Goal: Task Accomplishment & Management: Complete application form

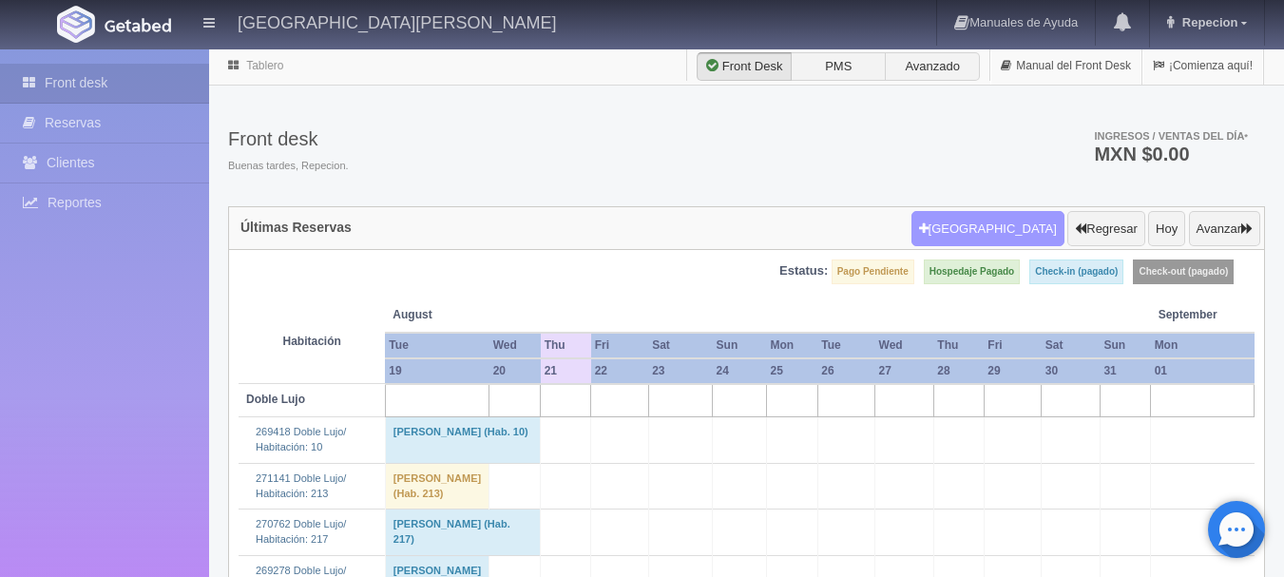
click at [994, 229] on button "[GEOGRAPHIC_DATA]" at bounding box center [988, 229] width 153 height 36
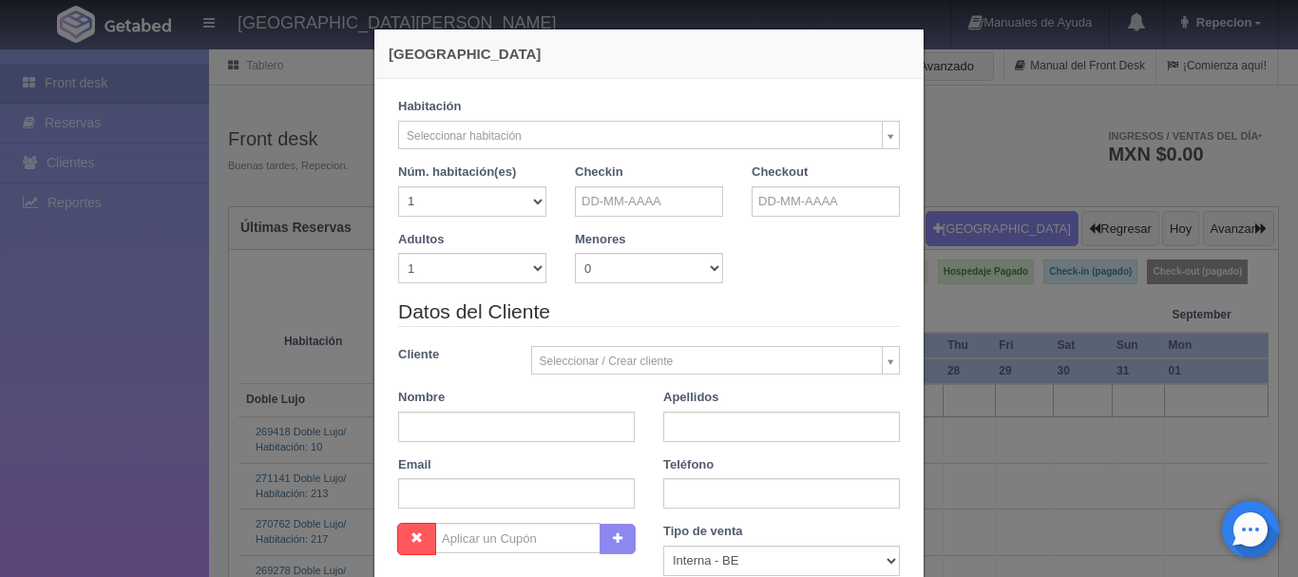
checkbox input "false"
click at [679, 201] on input "text" at bounding box center [649, 201] width 148 height 30
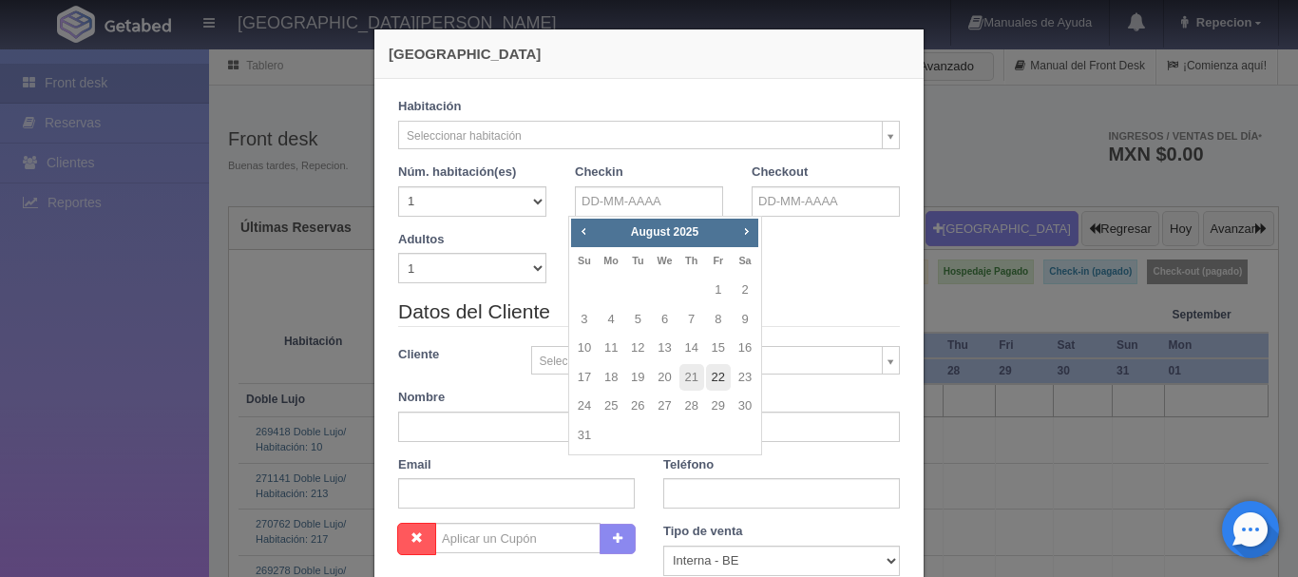
click at [720, 375] on link "22" at bounding box center [718, 378] width 25 height 28
type input "22-08-2025"
checkbox input "false"
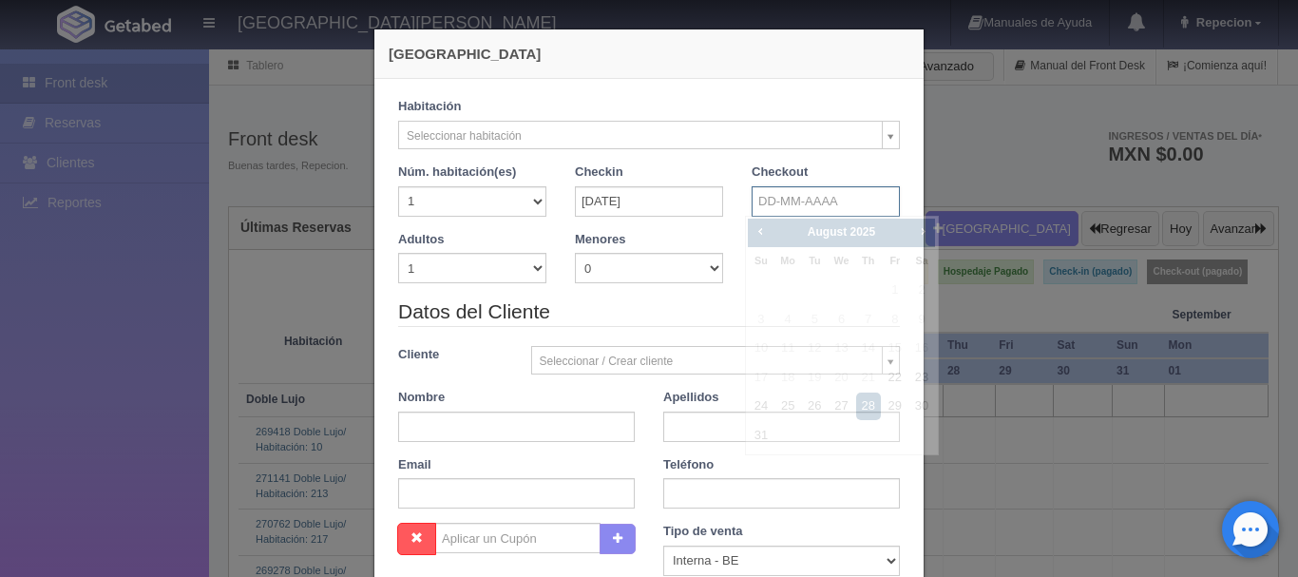
click at [808, 201] on input "text" at bounding box center [826, 201] width 148 height 30
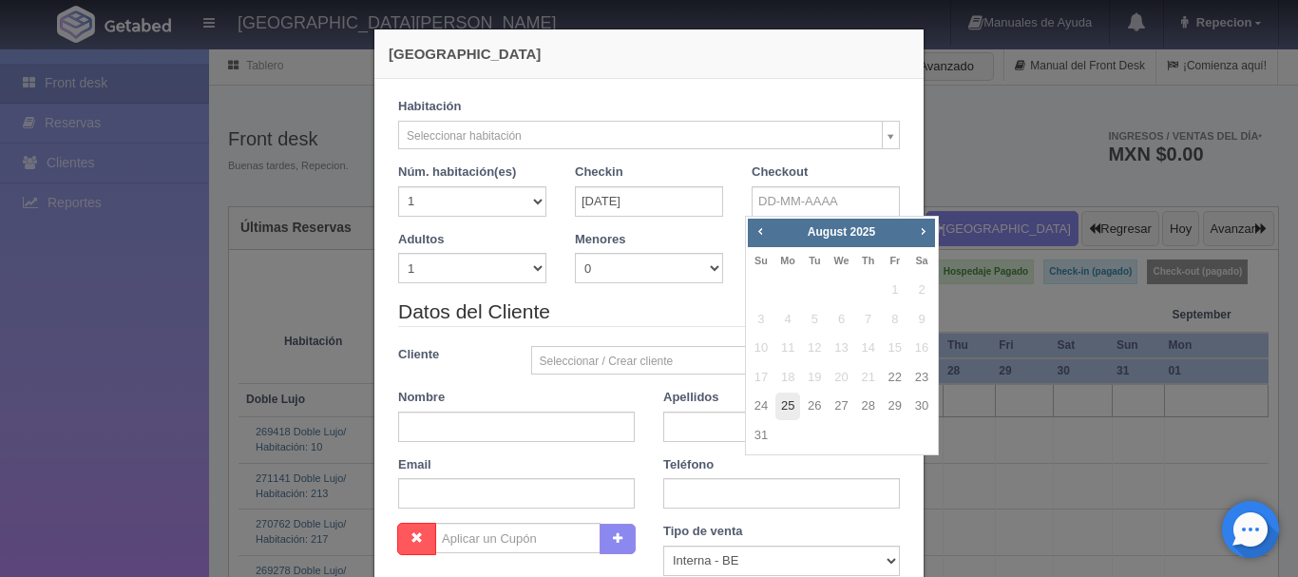
click at [781, 410] on link "25" at bounding box center [788, 407] width 25 height 28
type input "25-08-2025"
checkbox input "false"
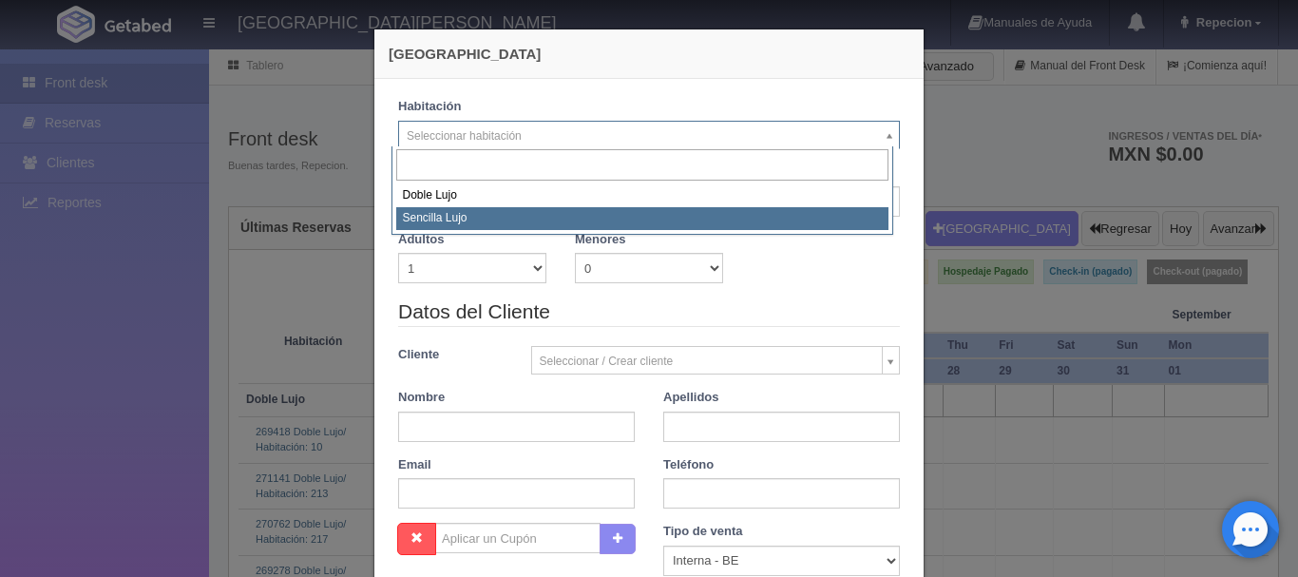
select select "576"
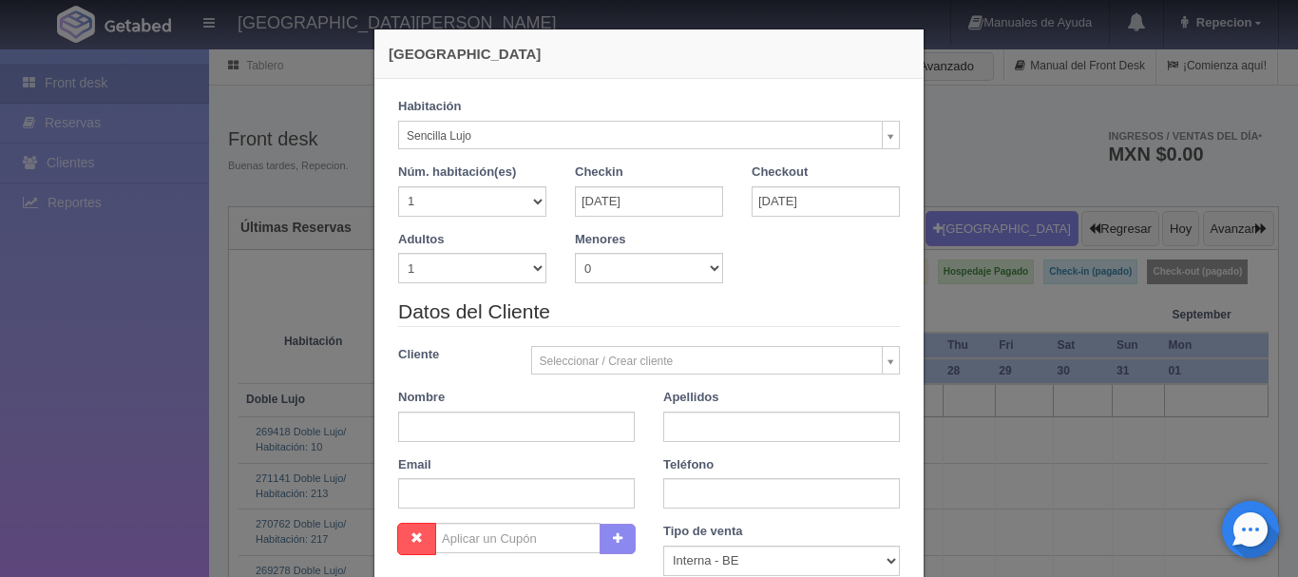
checkbox input "false"
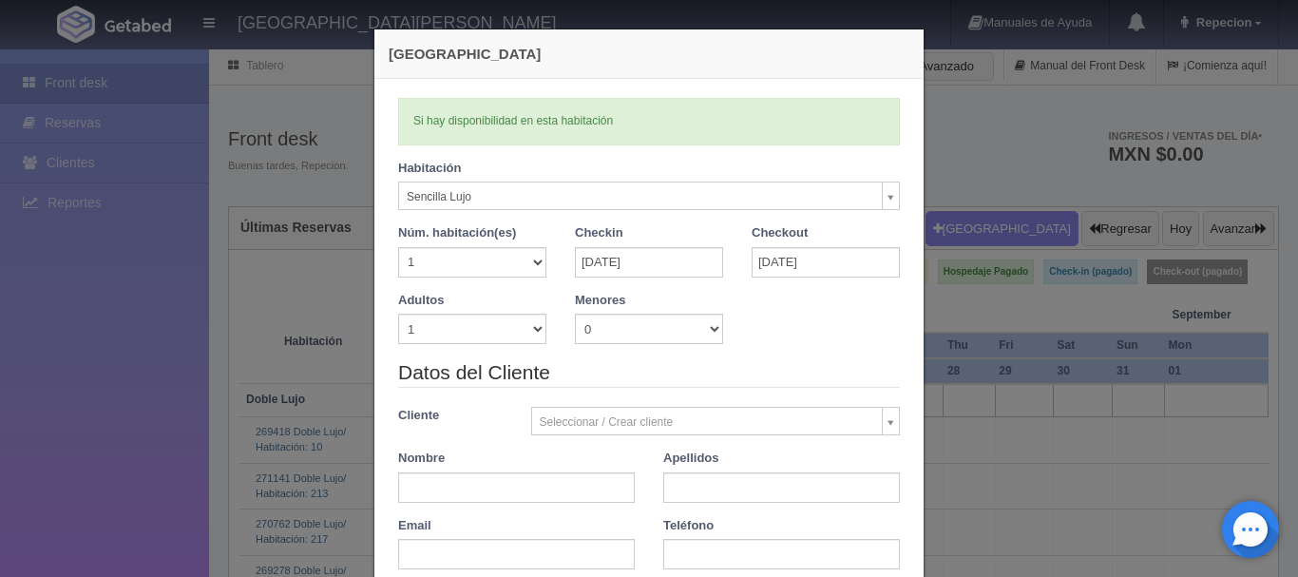
type input "3450.00"
checkbox input "false"
click at [538, 329] on select "1 2 3 4 5 6 7 8 9 10" at bounding box center [472, 329] width 148 height 30
select select "2"
click at [398, 314] on select "1 2 3 4 5 6 7 8 9 10" at bounding box center [472, 329] width 148 height 30
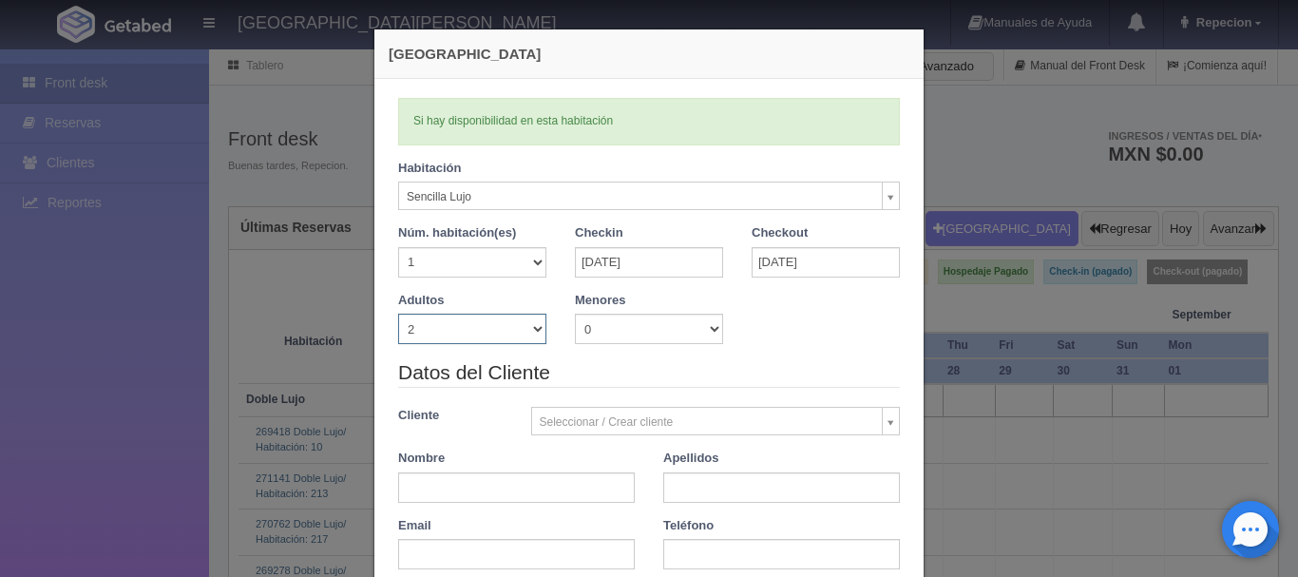
checkbox input "false"
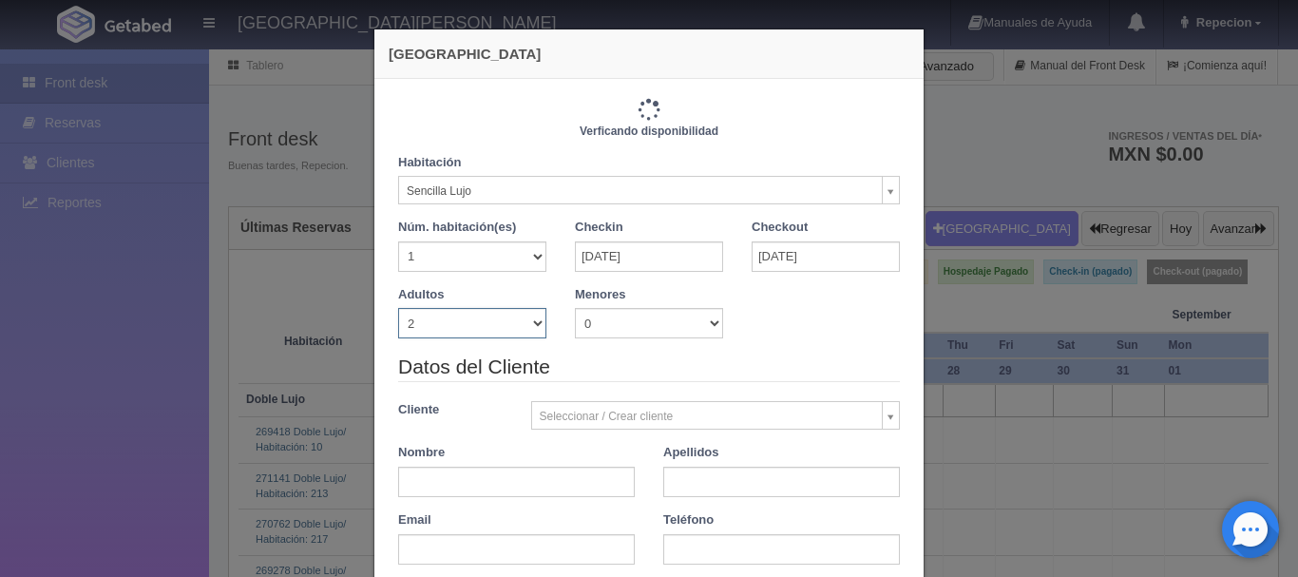
type input "3450.00"
checkbox input "false"
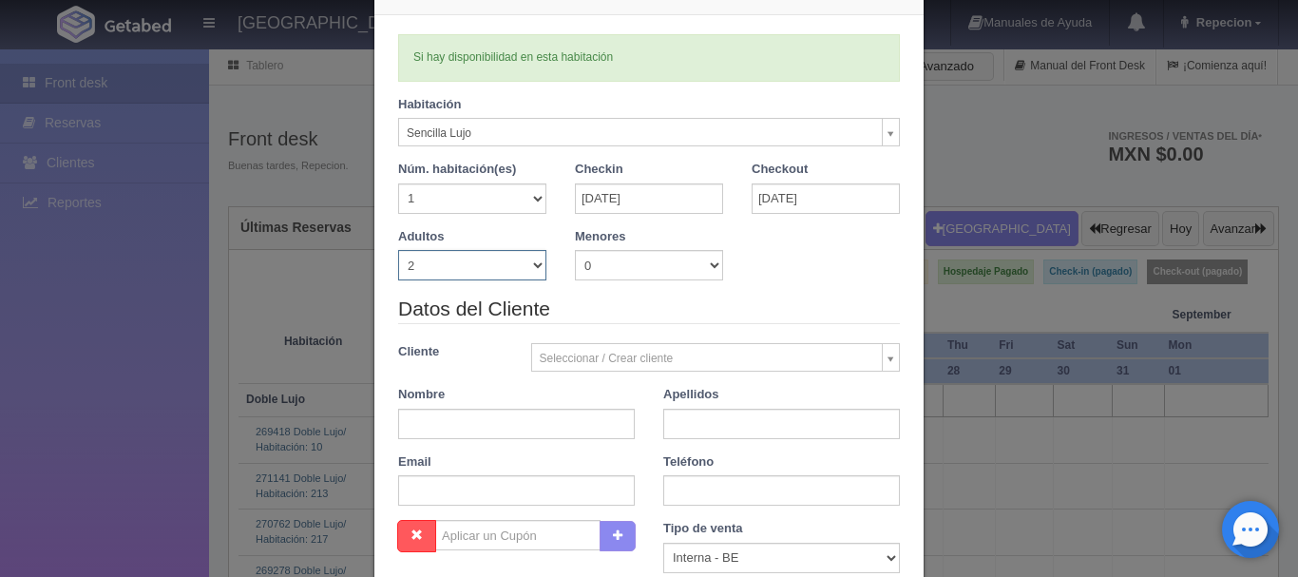
scroll to position [95, 0]
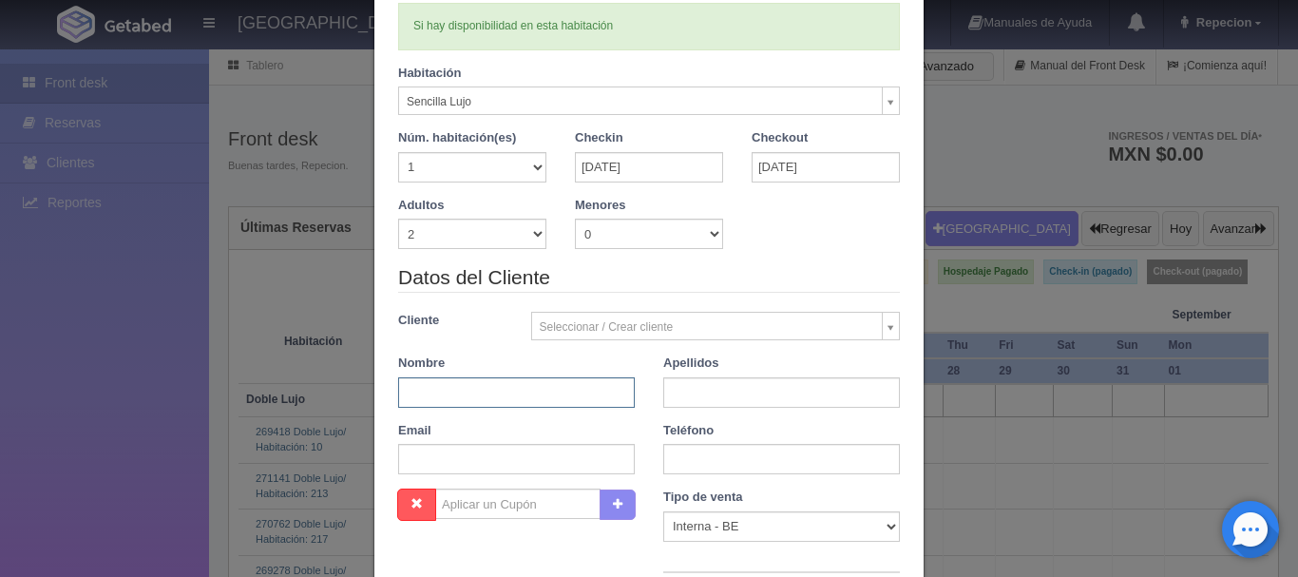
drag, startPoint x: 396, startPoint y: 390, endPoint x: 413, endPoint y: 393, distance: 16.4
click at [410, 393] on input "text" at bounding box center [516, 392] width 237 height 30
type input "oscar"
click at [809, 404] on input "text" at bounding box center [781, 392] width 237 height 30
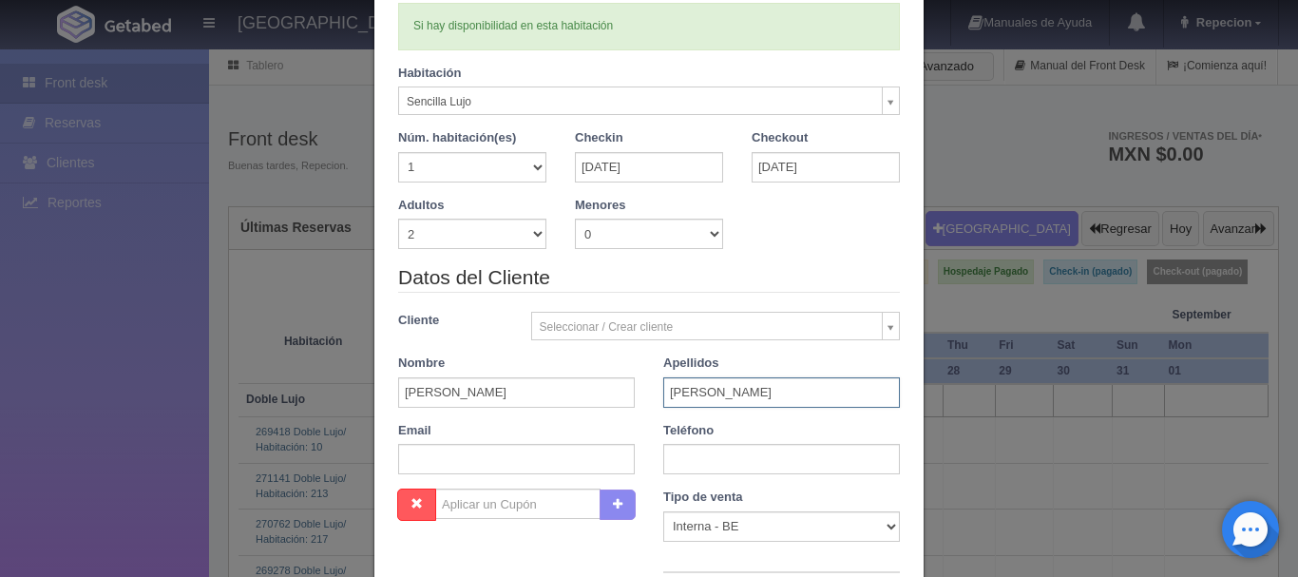
type input "rodriguez"
click at [766, 441] on div "Teléfono" at bounding box center [781, 448] width 265 height 53
click at [763, 452] on input "text" at bounding box center [781, 459] width 237 height 30
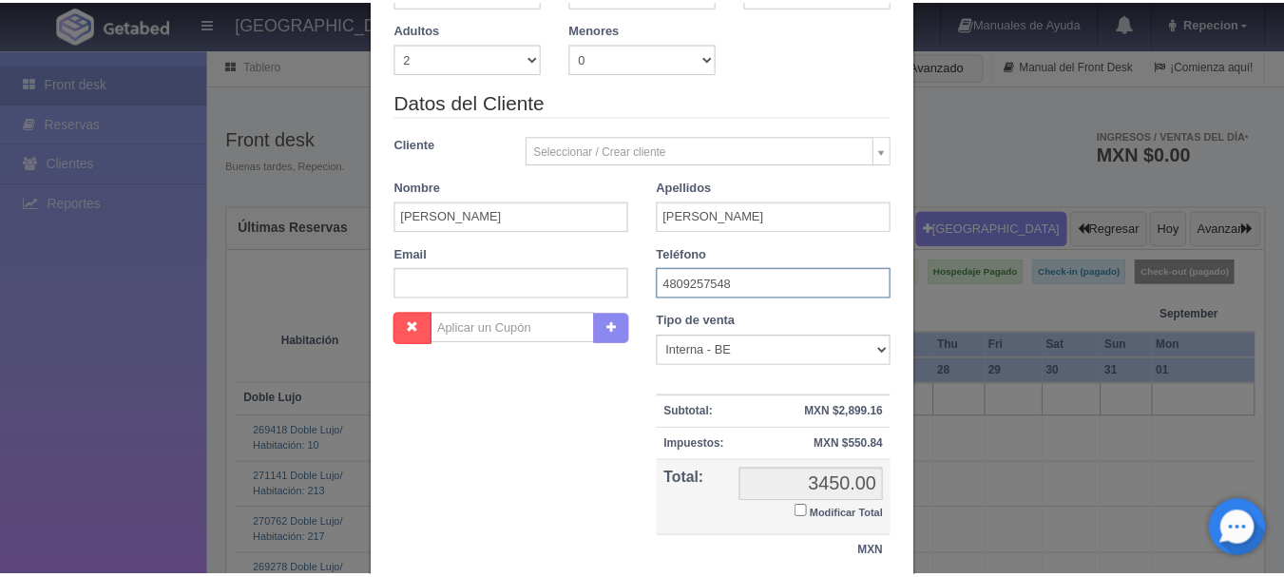
scroll to position [37, 0]
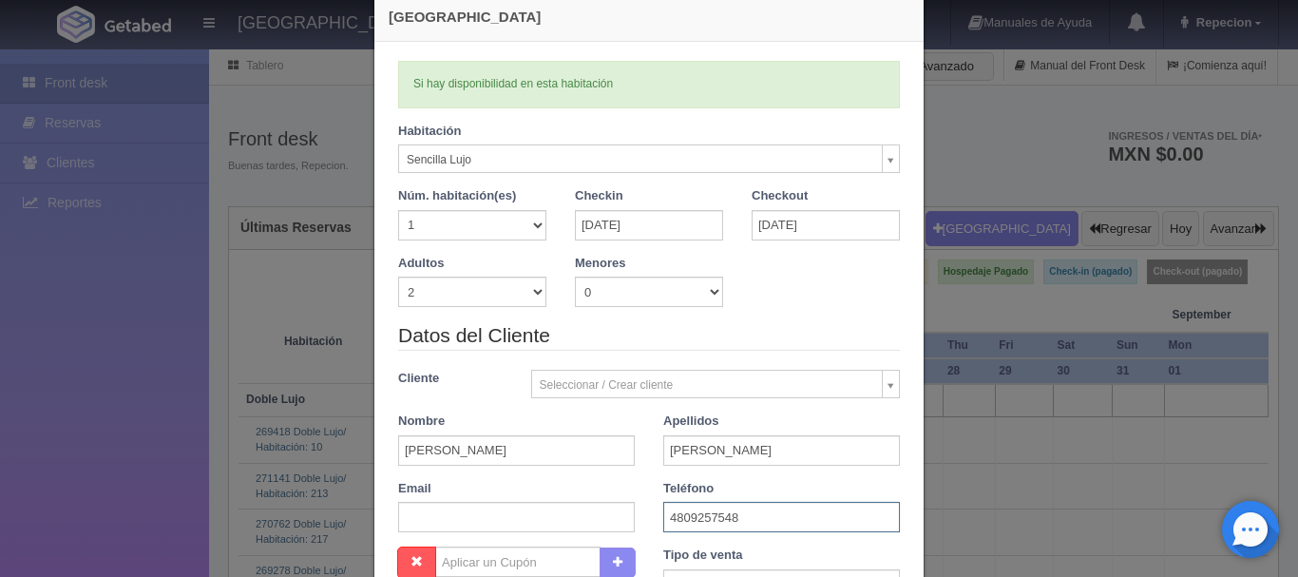
type input "4809257548"
click at [93, 356] on div "Nueva Reserva Verficando disponibilidad Si hay disponibilidad en esta habitació…" at bounding box center [649, 288] width 1298 height 577
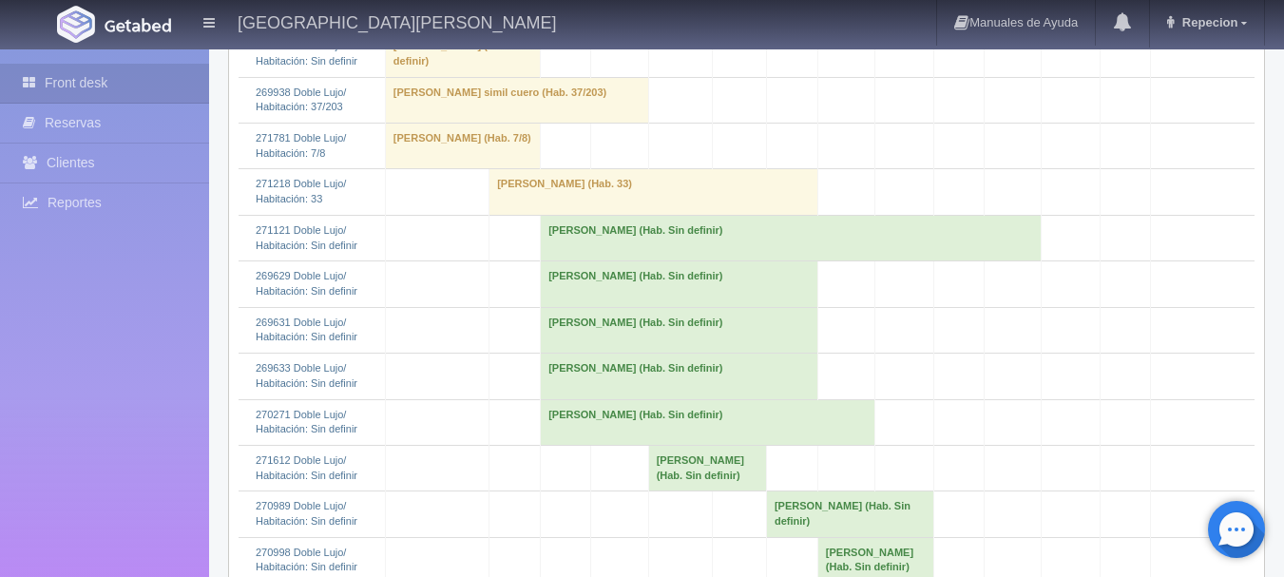
scroll to position [760, 0]
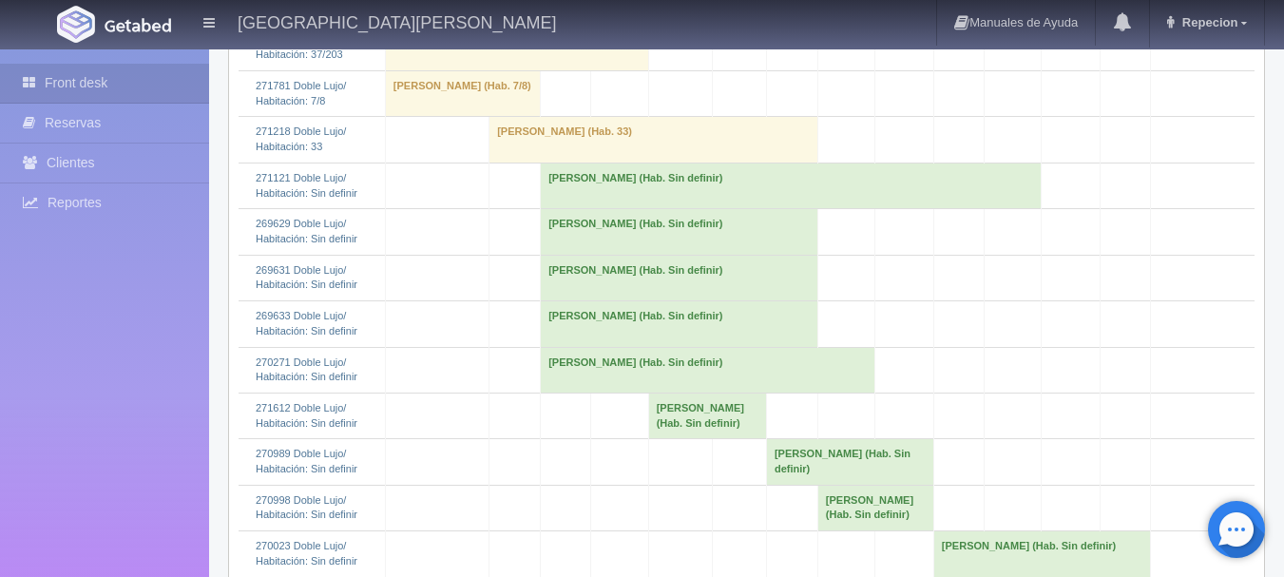
click at [571, 255] on td "Diego Ismael Ortega (Hab. Sin definir)" at bounding box center [680, 232] width 278 height 46
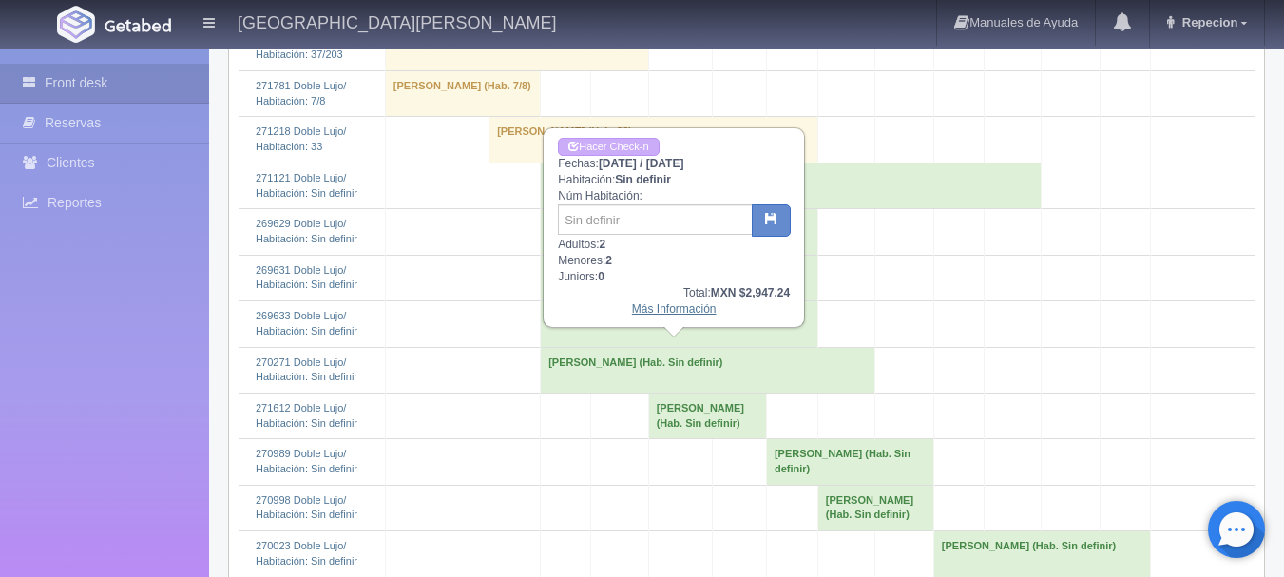
click at [663, 314] on link "Más Información" at bounding box center [674, 308] width 85 height 13
click at [663, 313] on link "Más Información" at bounding box center [674, 308] width 85 height 13
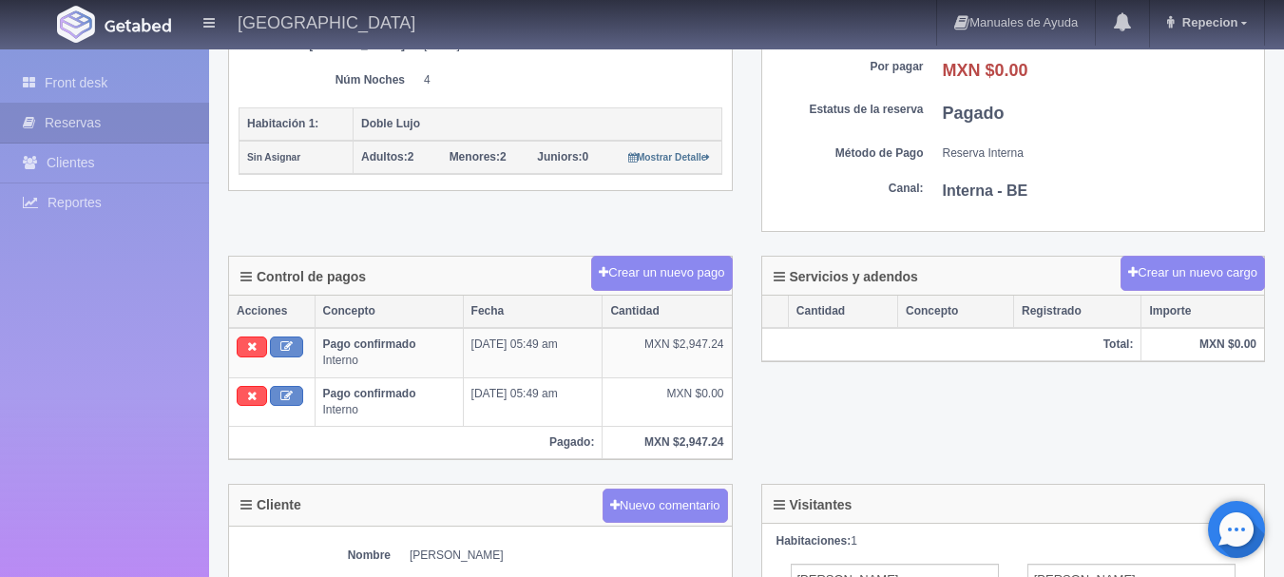
scroll to position [475, 0]
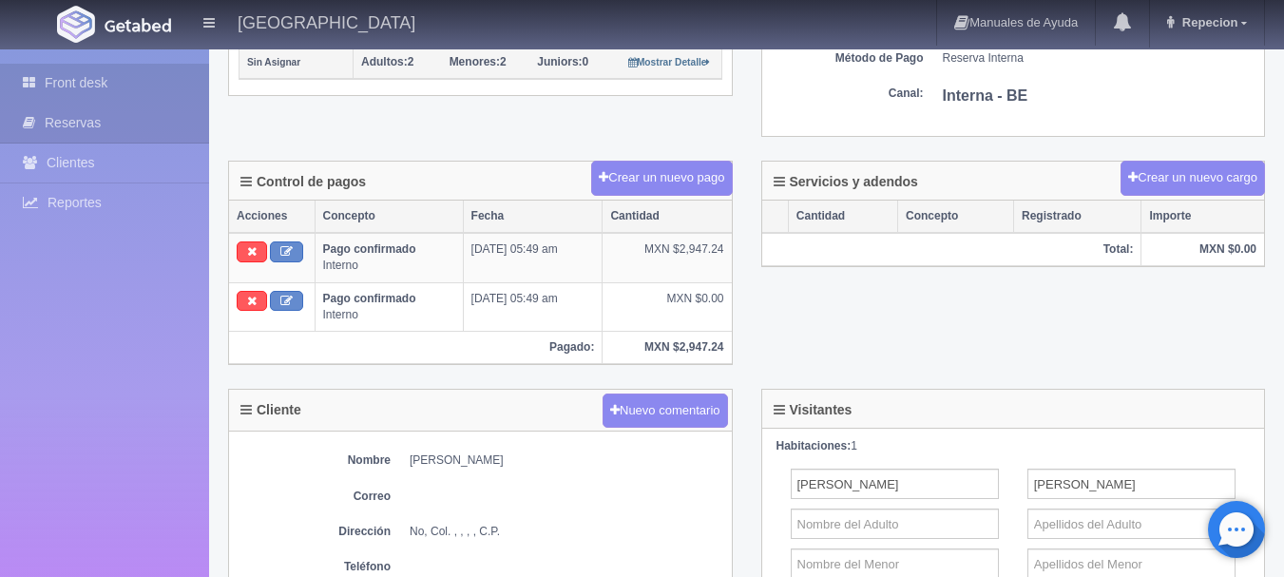
click at [125, 94] on link "Front desk" at bounding box center [104, 83] width 209 height 39
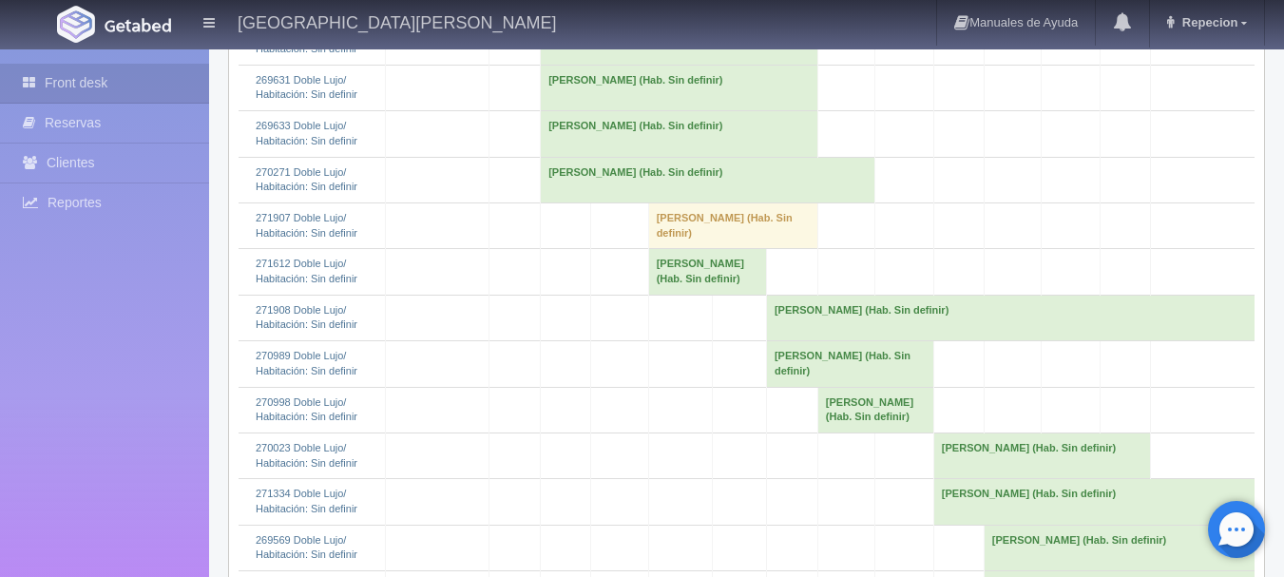
scroll to position [856, 0]
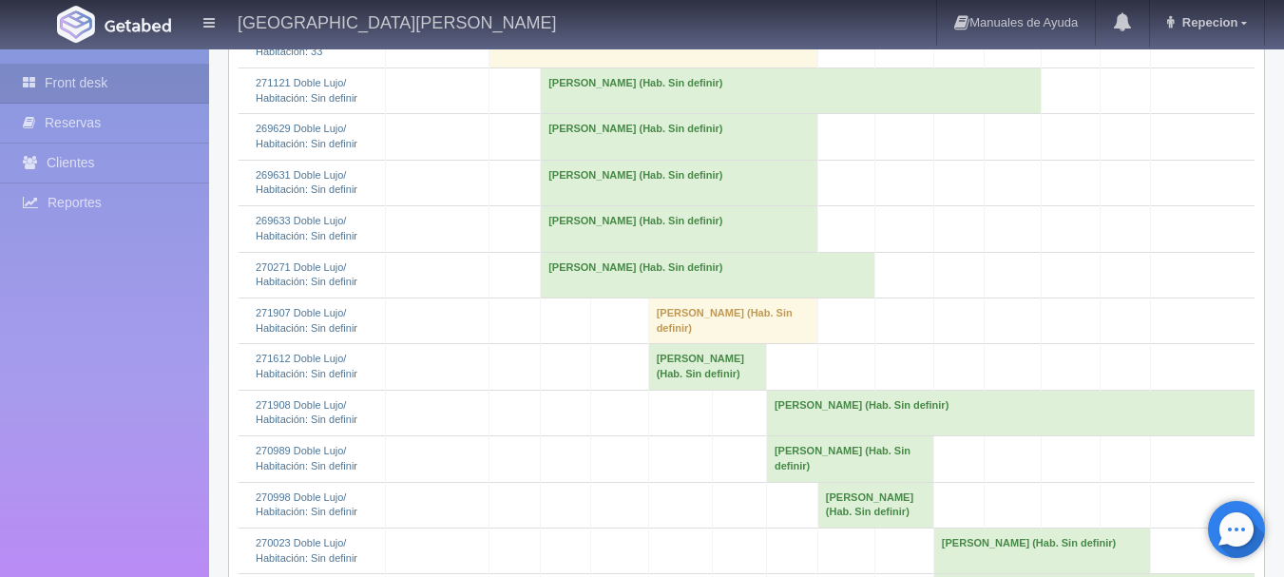
click at [577, 252] on td "[PERSON_NAME] (Hab. Sin definir)" at bounding box center [680, 229] width 278 height 46
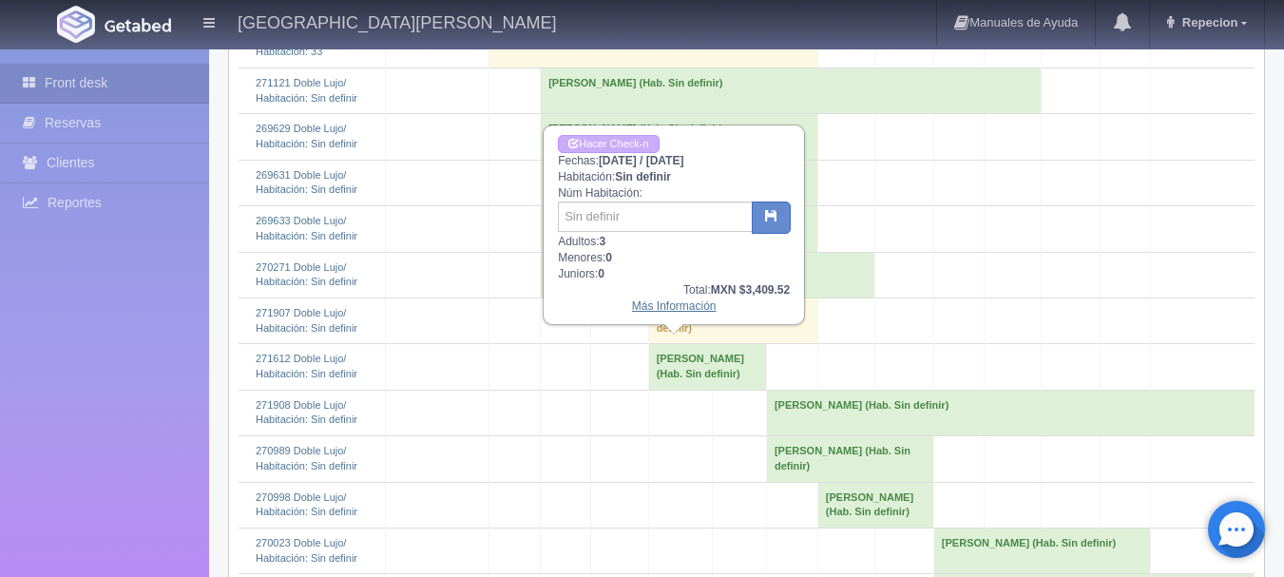
click at [676, 310] on link "Más Información" at bounding box center [674, 305] width 85 height 13
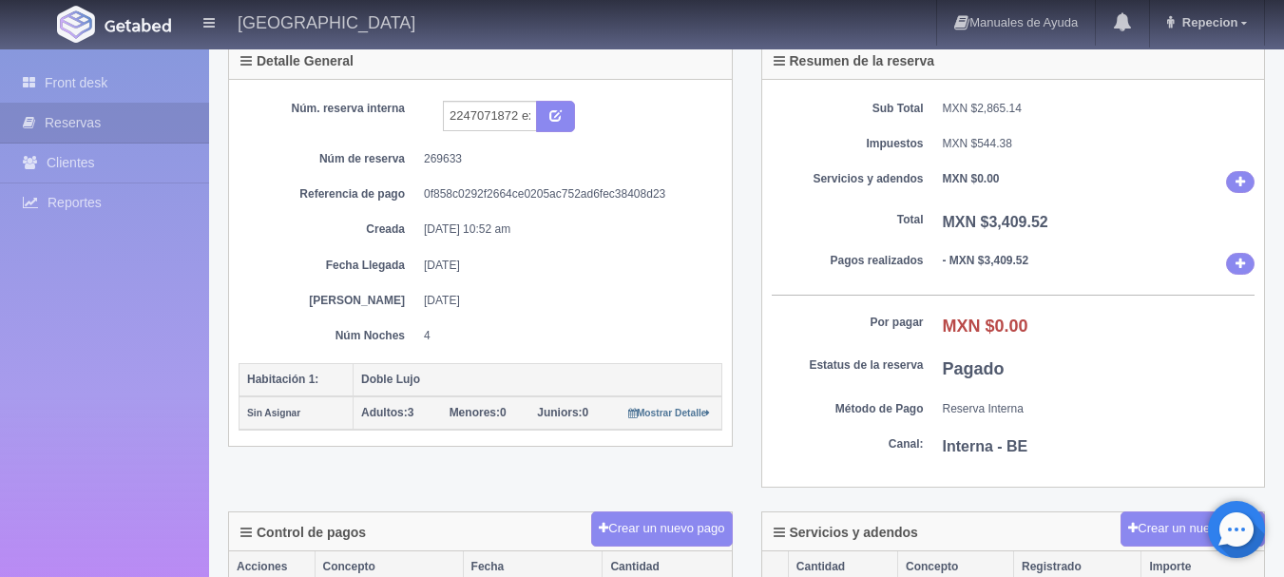
scroll to position [95, 0]
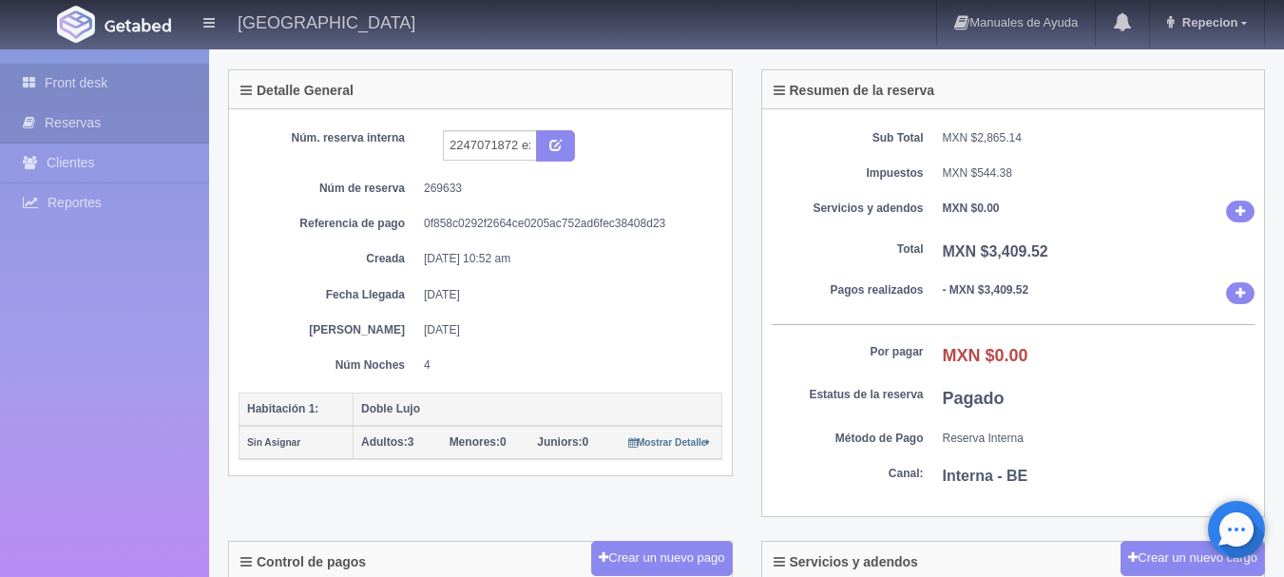
click at [102, 81] on link "Front desk" at bounding box center [104, 83] width 209 height 39
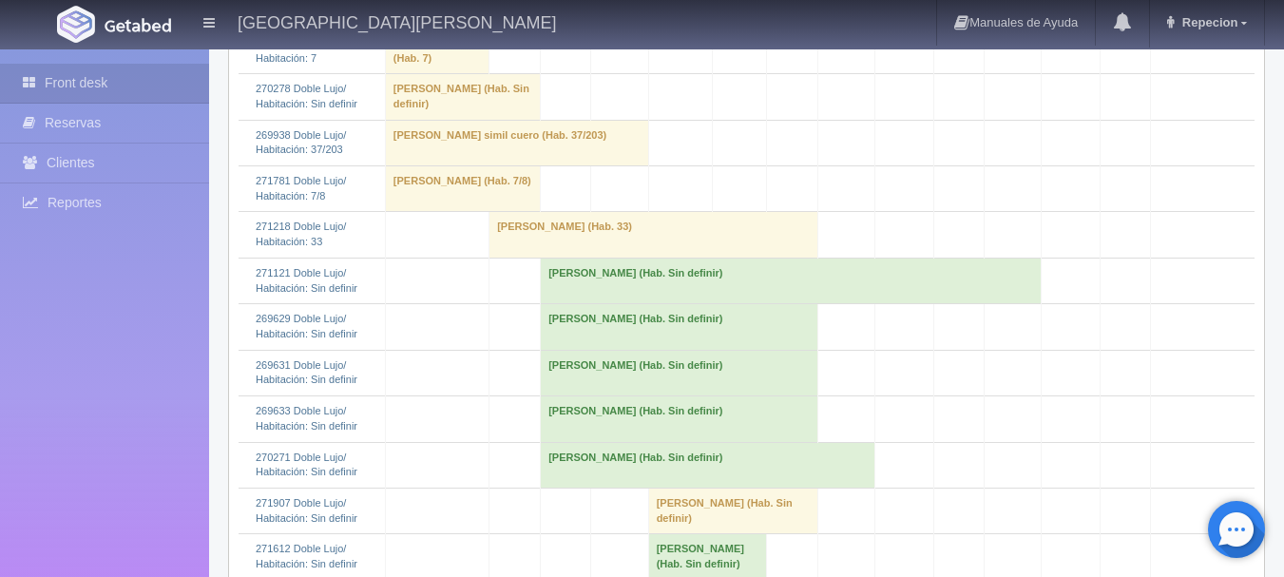
scroll to position [760, 0]
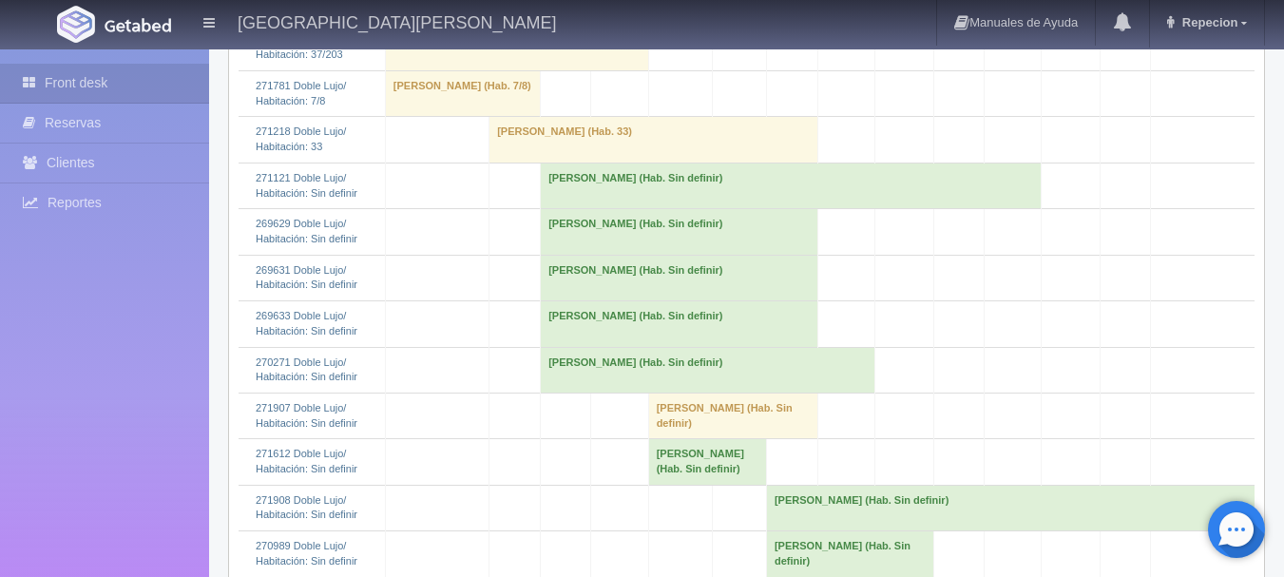
click at [575, 255] on td "Diego Ismael Ortega (Hab. Sin definir)" at bounding box center [680, 232] width 278 height 46
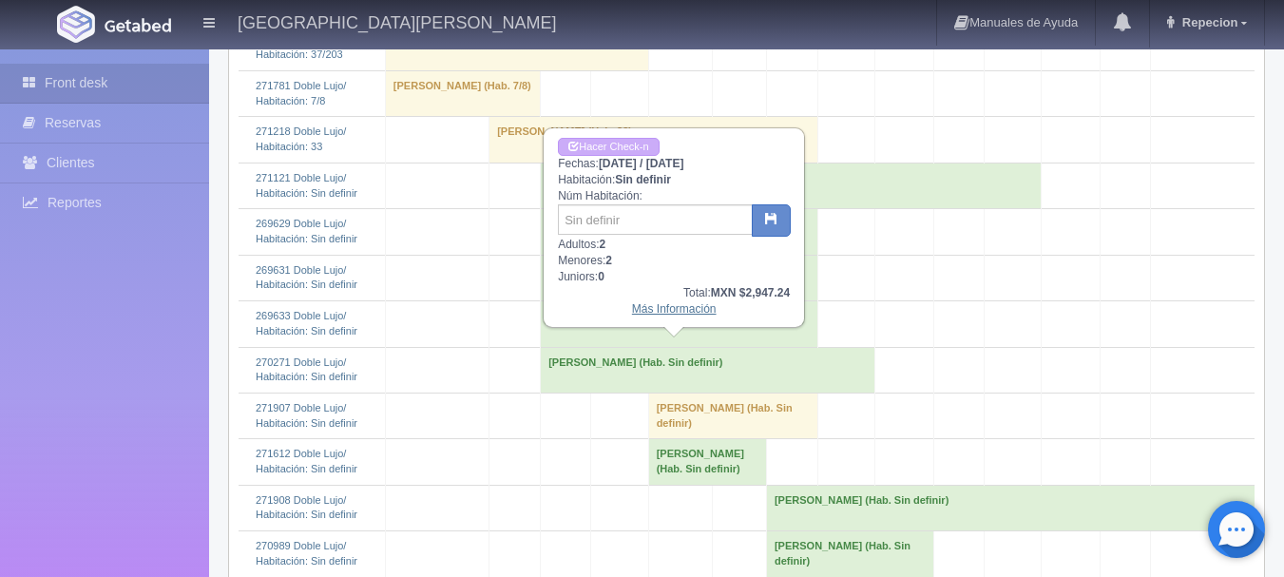
click at [671, 310] on link "Más Información" at bounding box center [674, 308] width 85 height 13
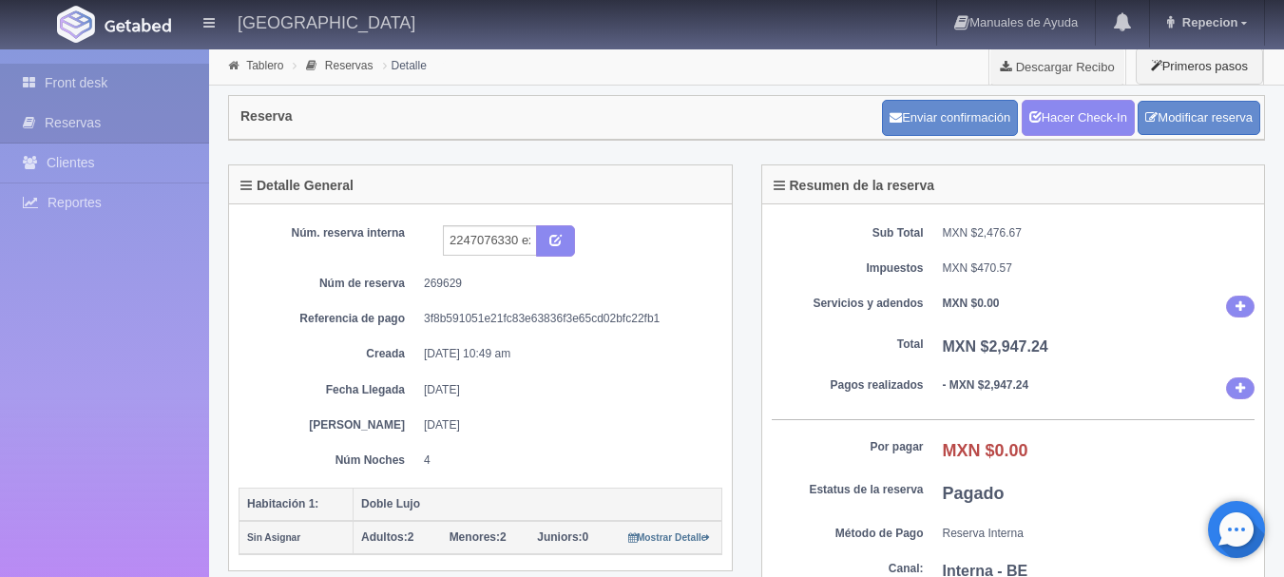
click at [76, 81] on link "Front desk" at bounding box center [104, 83] width 209 height 39
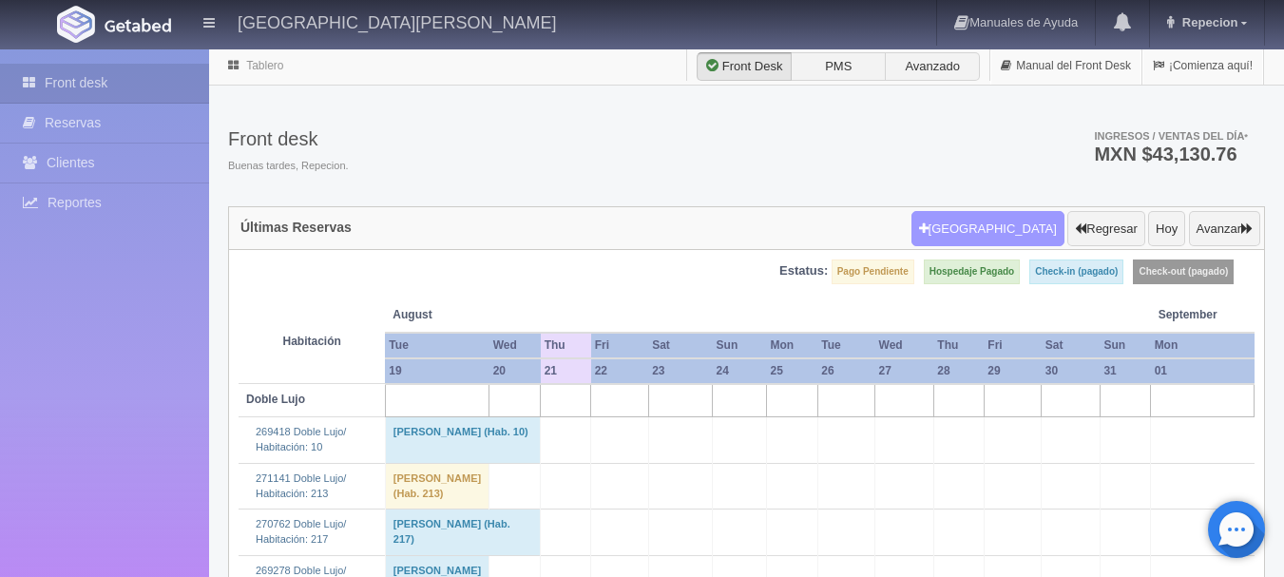
click at [1019, 229] on button "[GEOGRAPHIC_DATA]" at bounding box center [988, 229] width 153 height 36
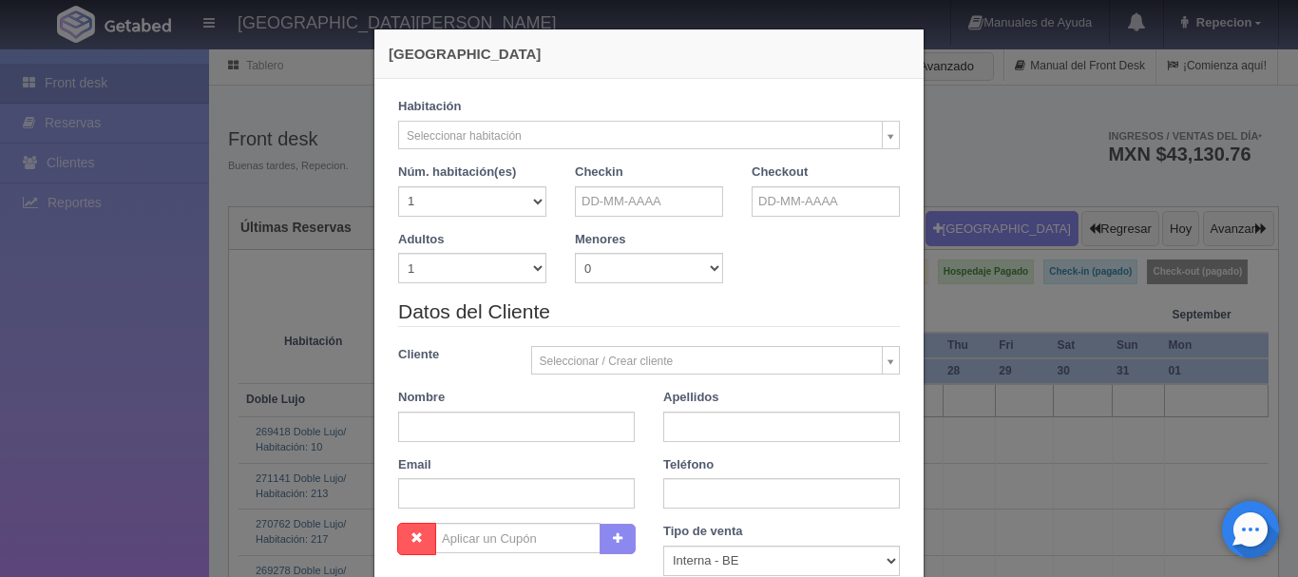
checkbox input "false"
click at [630, 208] on input "text" at bounding box center [649, 201] width 148 height 30
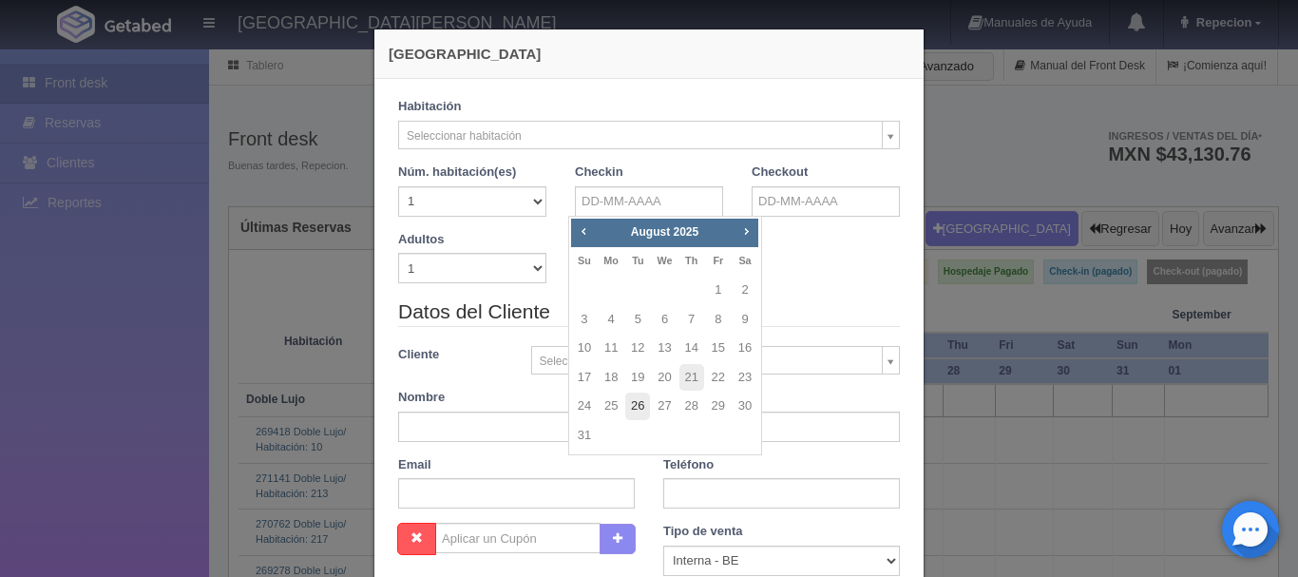
click at [638, 412] on link "26" at bounding box center [637, 407] width 25 height 28
type input "26-08-2025"
checkbox input "false"
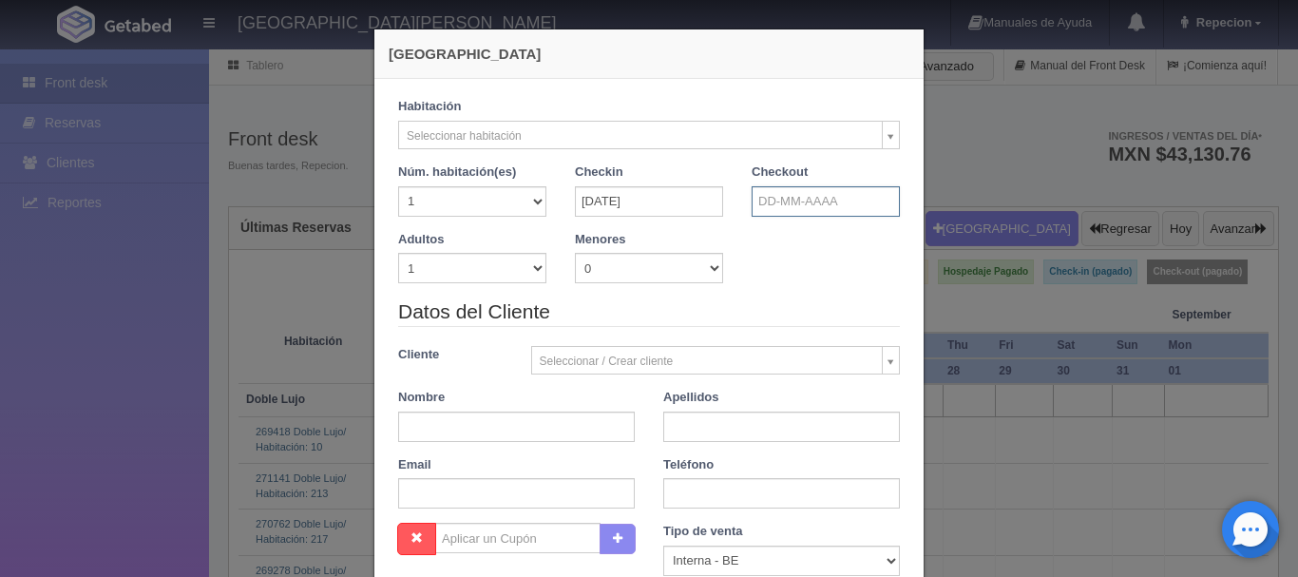
click at [810, 193] on input "text" at bounding box center [826, 201] width 148 height 30
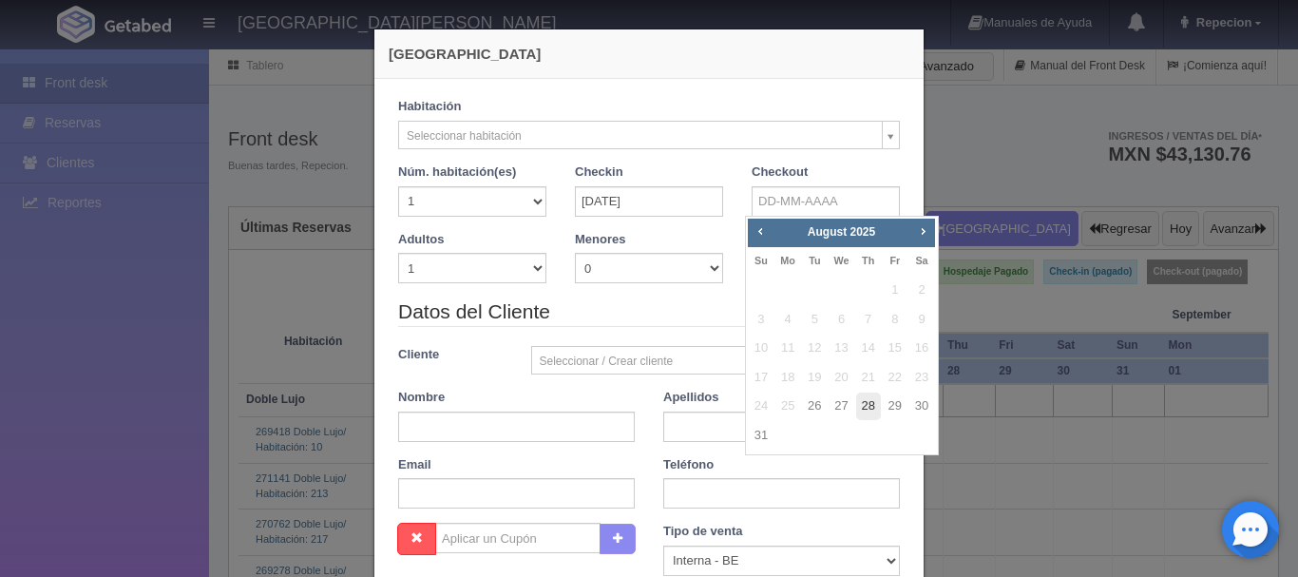
click at [864, 415] on link "28" at bounding box center [868, 407] width 25 height 28
type input "28-08-2025"
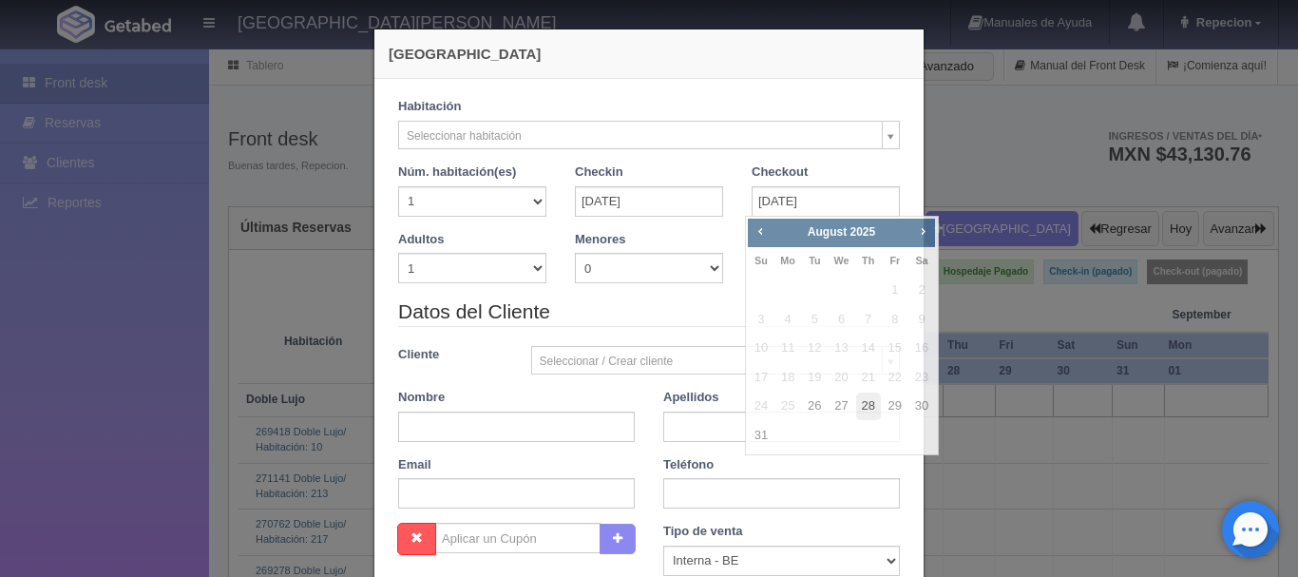
checkbox input "false"
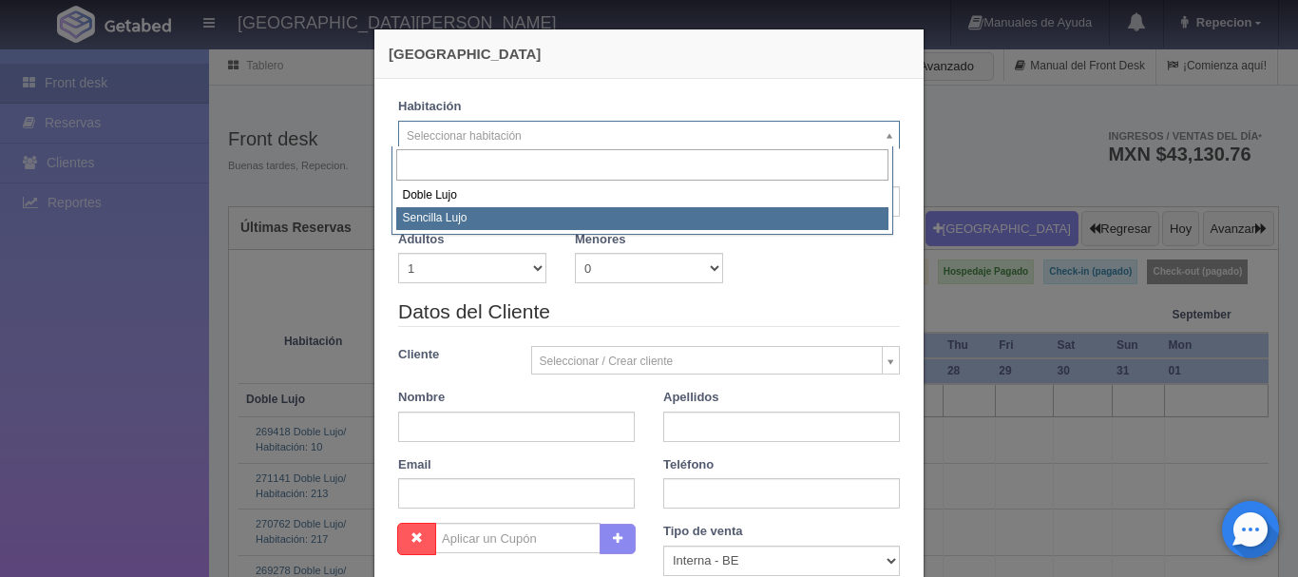
select select "576"
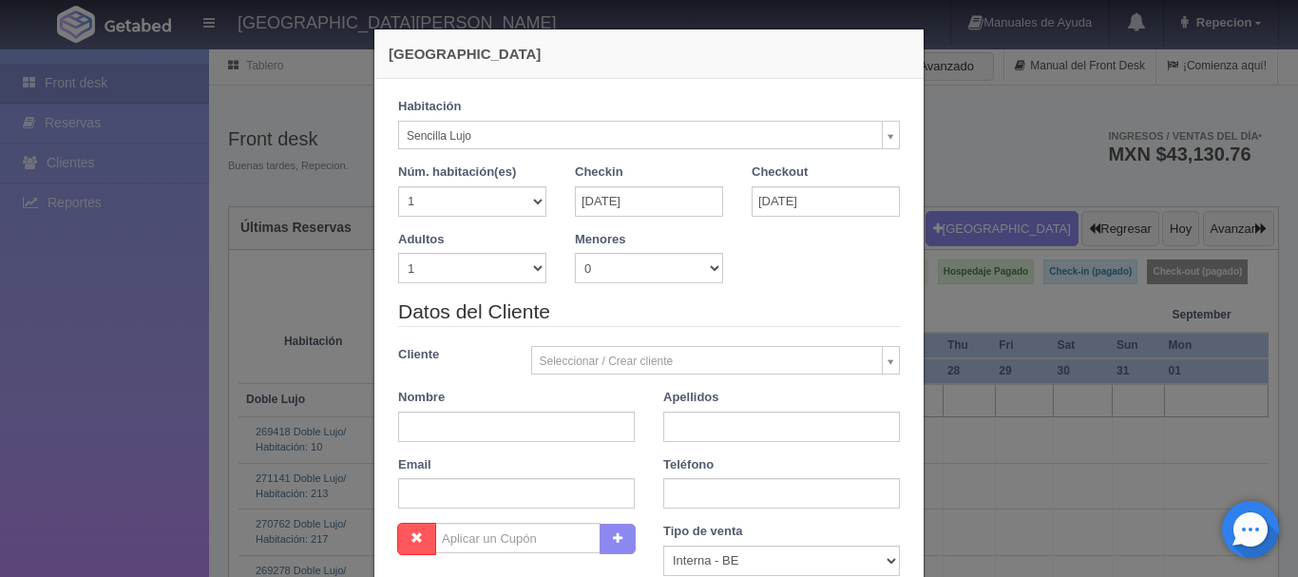
checkbox input "false"
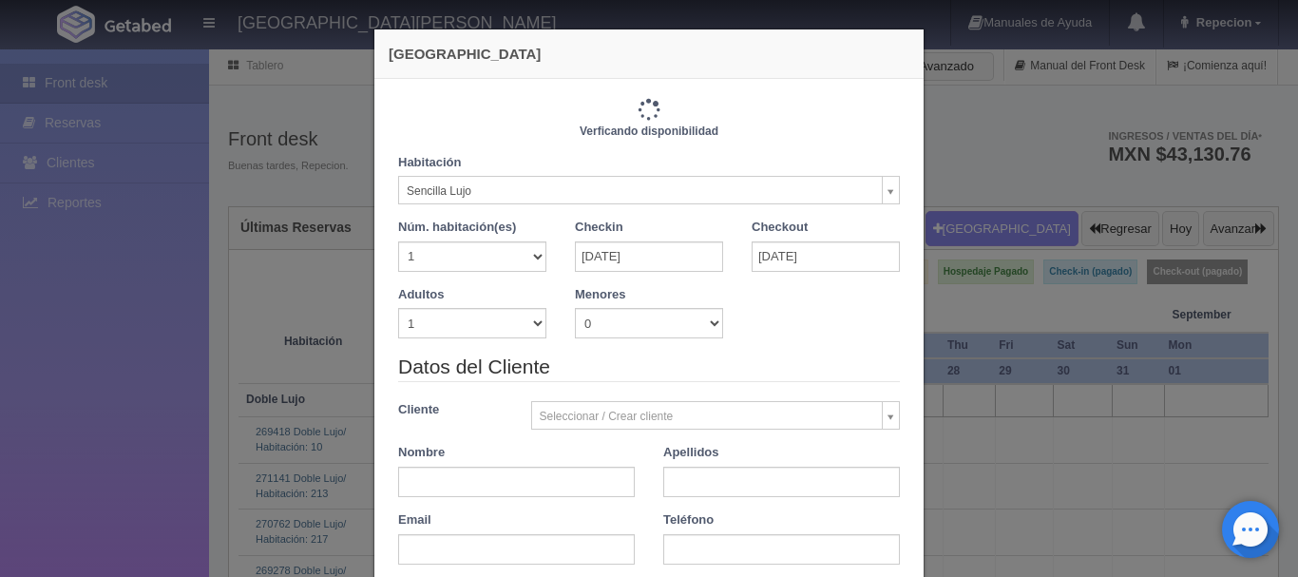
type input "2300.00"
checkbox input "false"
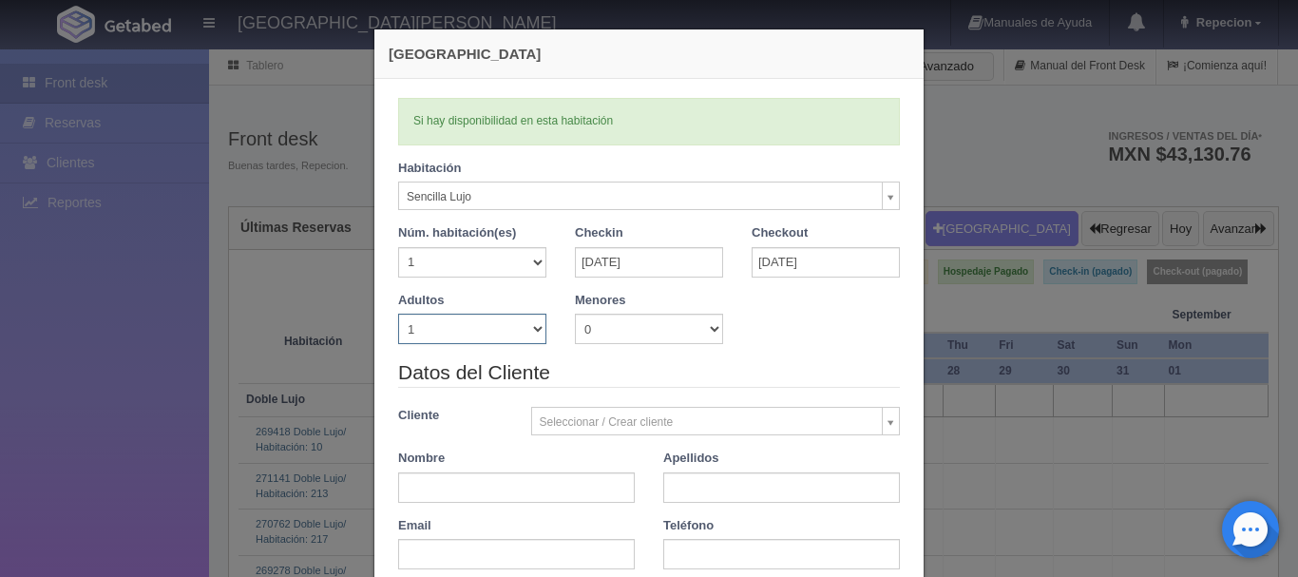
click at [504, 323] on select "1 2 3 4 5 6 7 8 9 10" at bounding box center [472, 329] width 148 height 30
select select "2"
click at [398, 314] on select "1 2 3 4 5 6 7 8 9 10" at bounding box center [472, 329] width 148 height 30
checkbox input "false"
type input "2300.00"
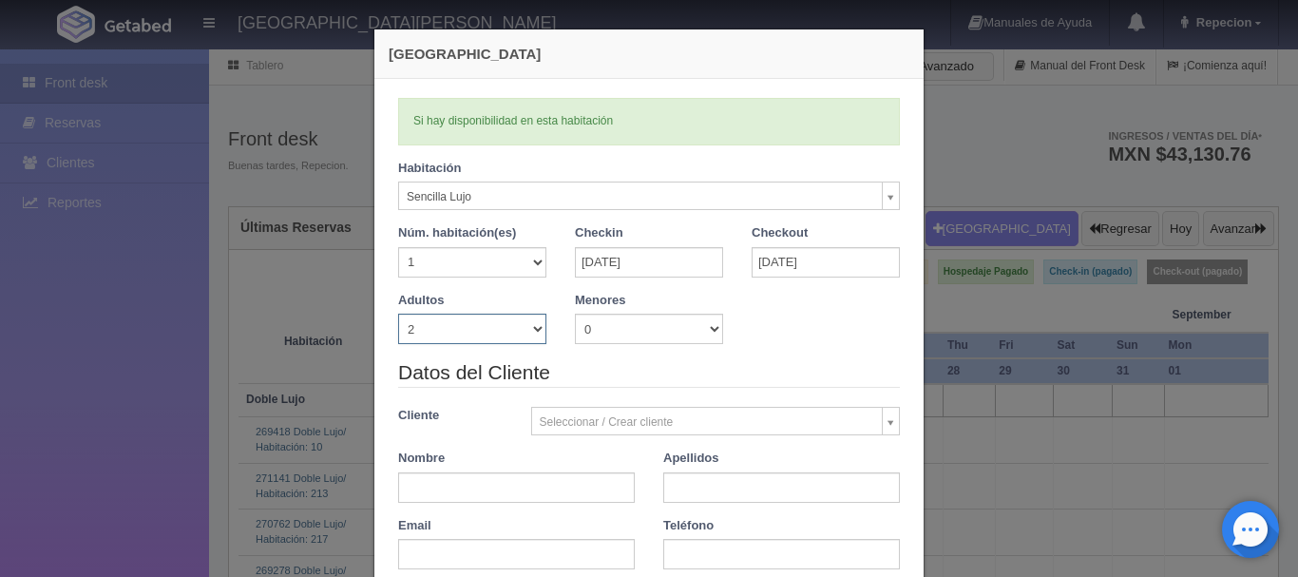
checkbox input "false"
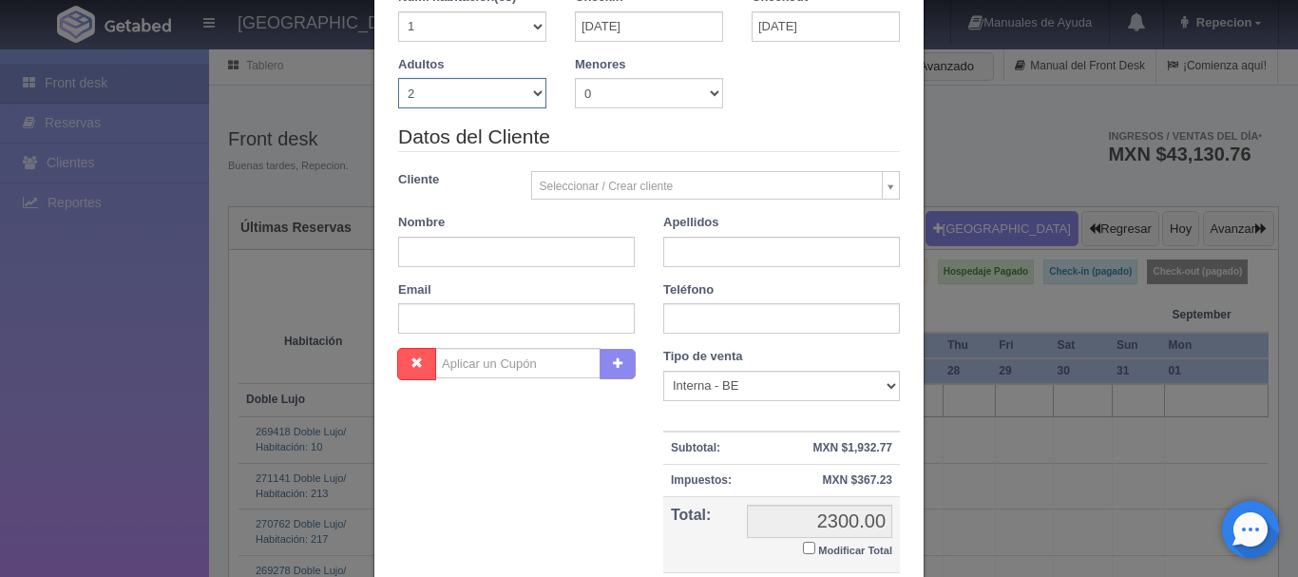
scroll to position [190, 0]
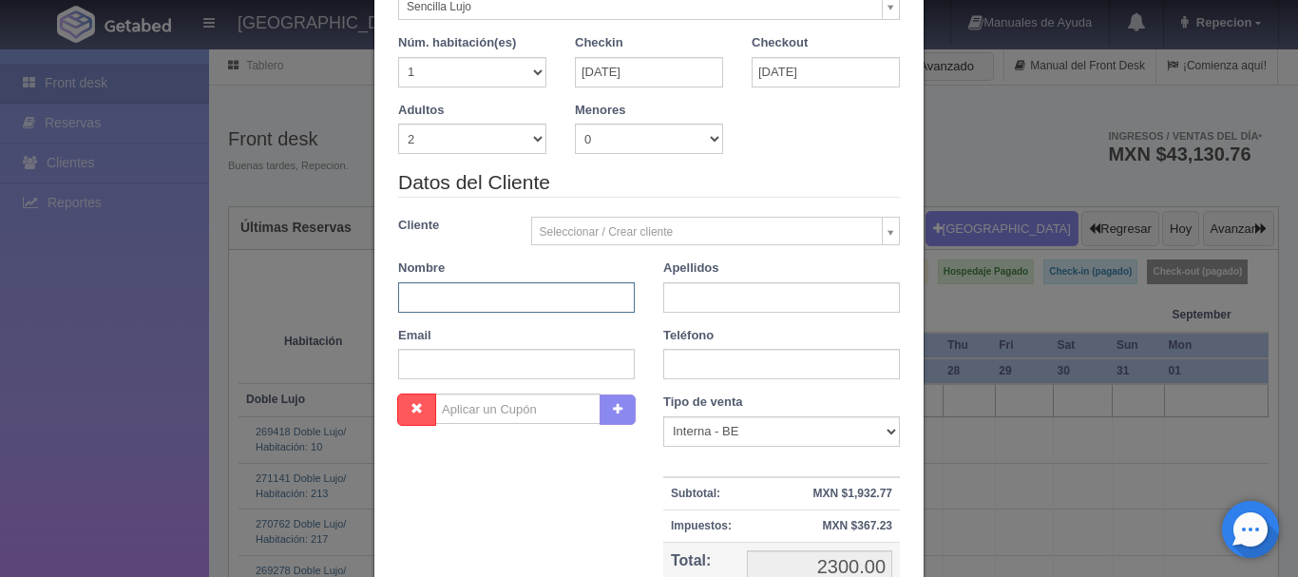
click at [453, 302] on input "text" at bounding box center [516, 297] width 237 height 30
click at [406, 301] on input "ridolfo" at bounding box center [516, 297] width 237 height 30
type input "rodolfo"
click at [689, 297] on input "text" at bounding box center [781, 297] width 237 height 30
type input "rodriguez"
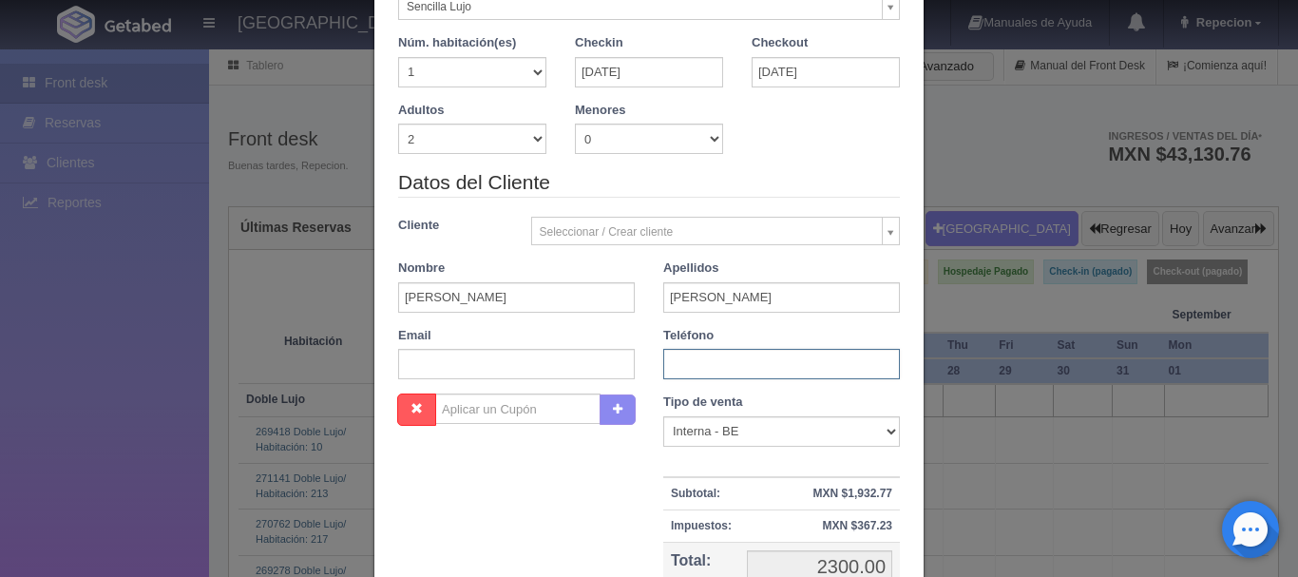
click at [703, 366] on input "text" at bounding box center [781, 364] width 237 height 30
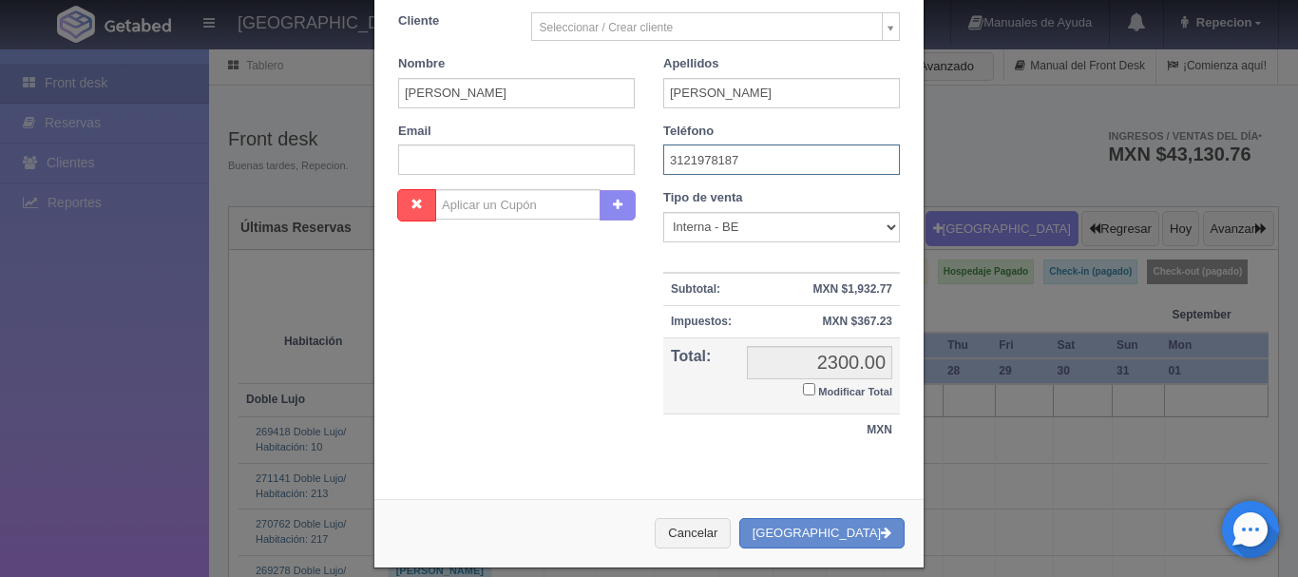
scroll to position [417, 0]
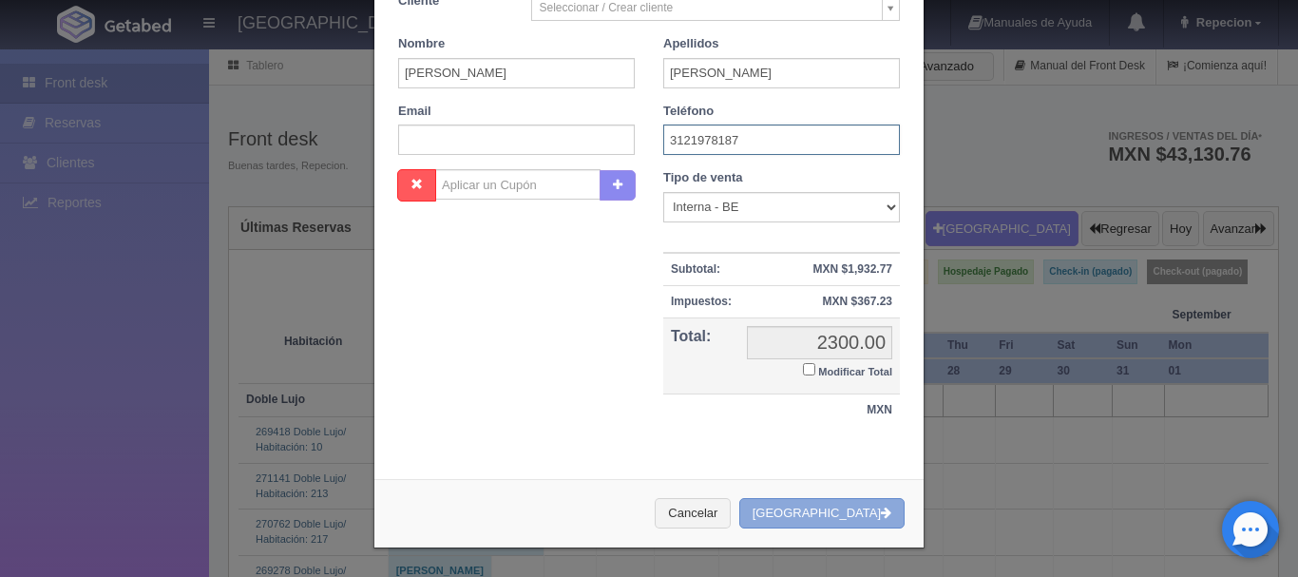
type input "3121978187"
click at [849, 508] on button "Crear Reserva" at bounding box center [822, 513] width 165 height 31
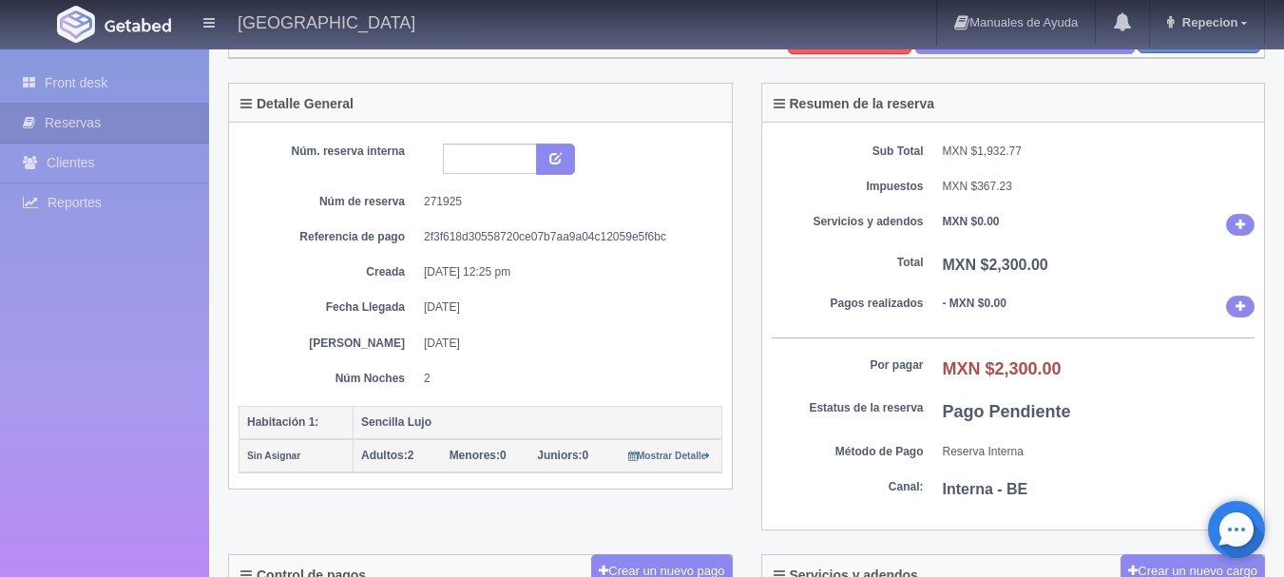
scroll to position [190, 0]
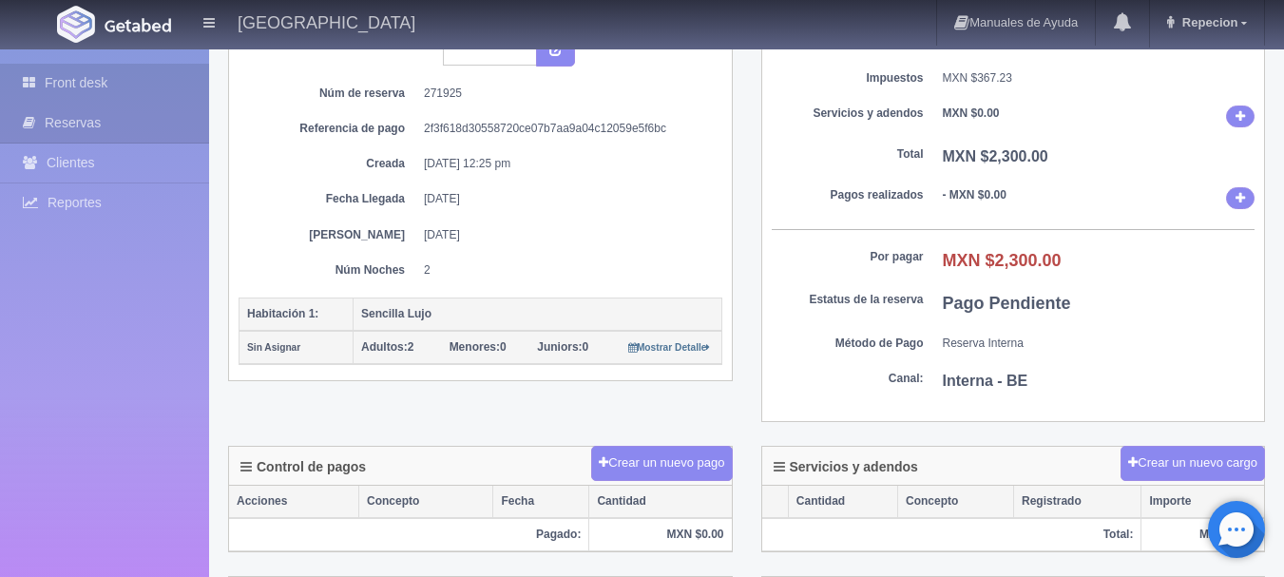
click at [125, 87] on link "Front desk" at bounding box center [104, 83] width 209 height 39
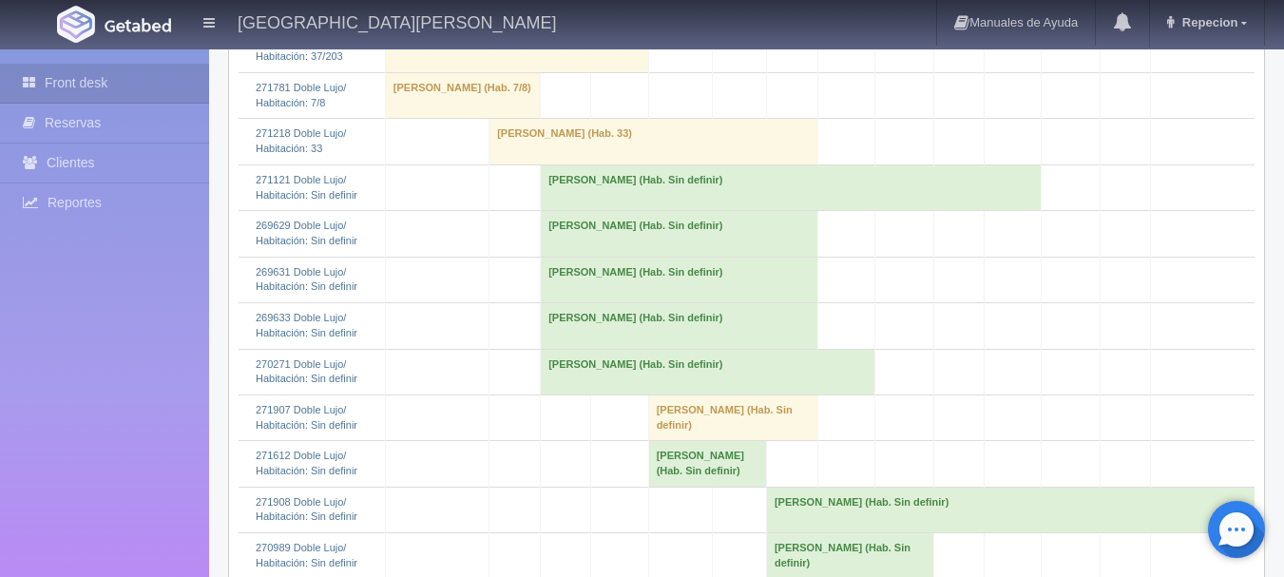
scroll to position [760, 0]
click at [616, 347] on td "[PERSON_NAME] (Hab. Sin definir)" at bounding box center [680, 324] width 278 height 46
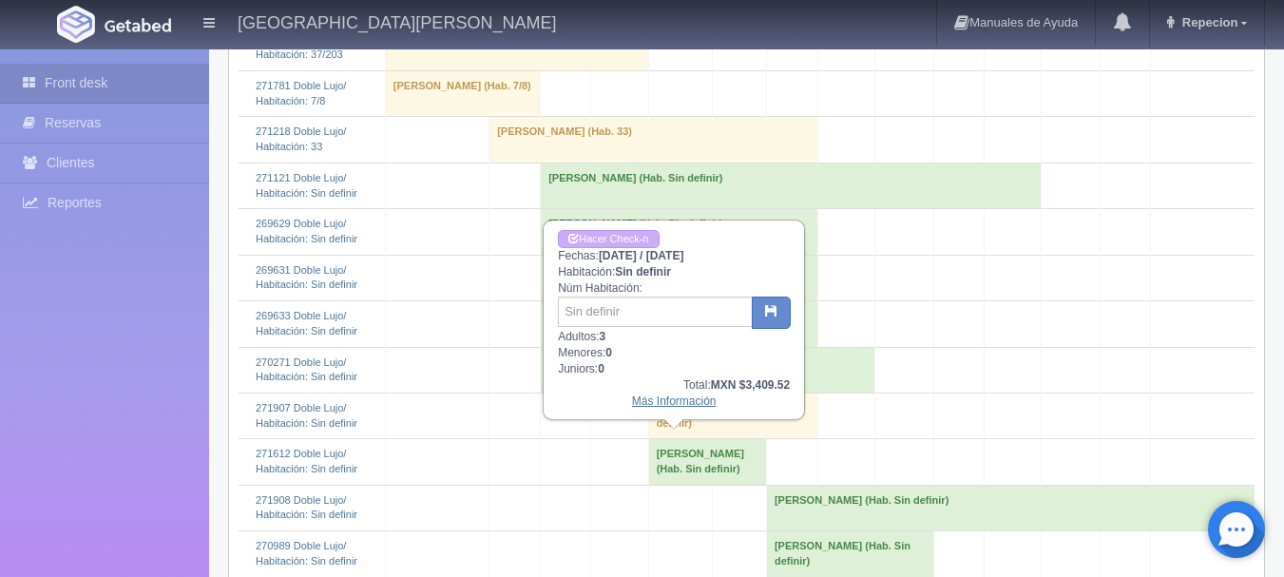
click at [683, 408] on link "Más Información" at bounding box center [674, 400] width 85 height 13
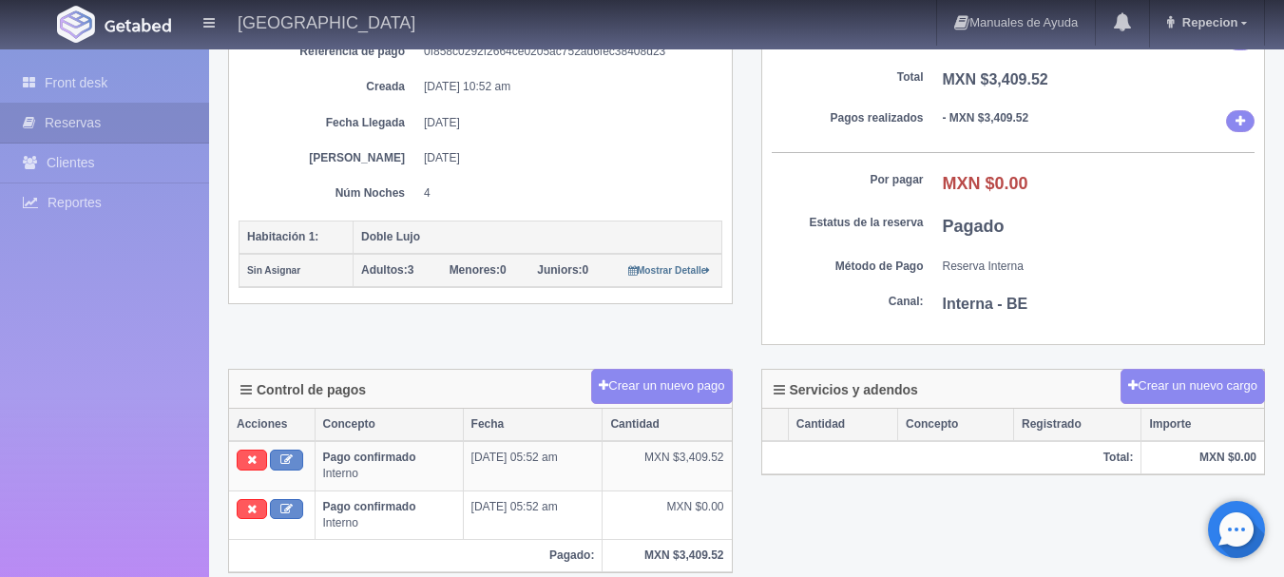
scroll to position [263, 0]
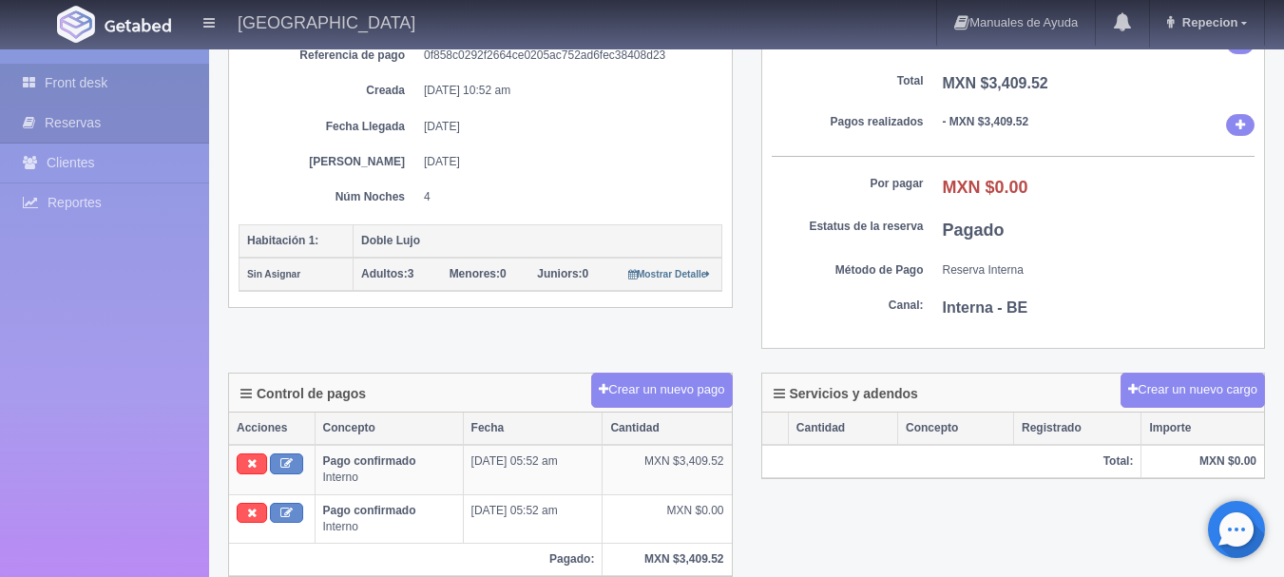
click at [130, 90] on link "Front desk" at bounding box center [104, 83] width 209 height 39
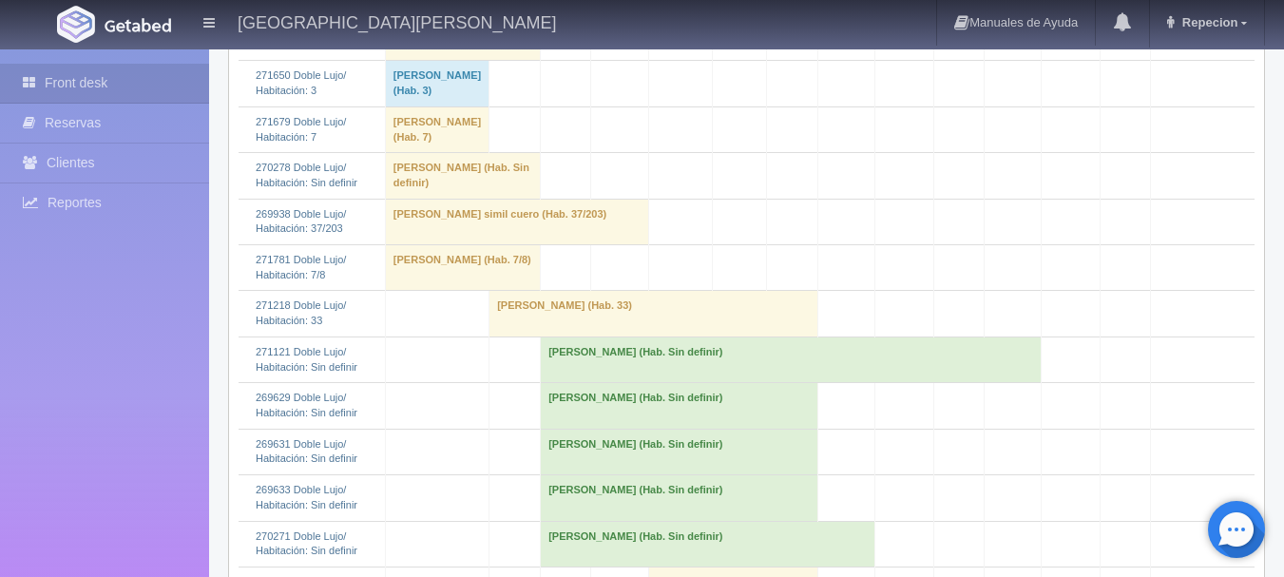
scroll to position [760, 0]
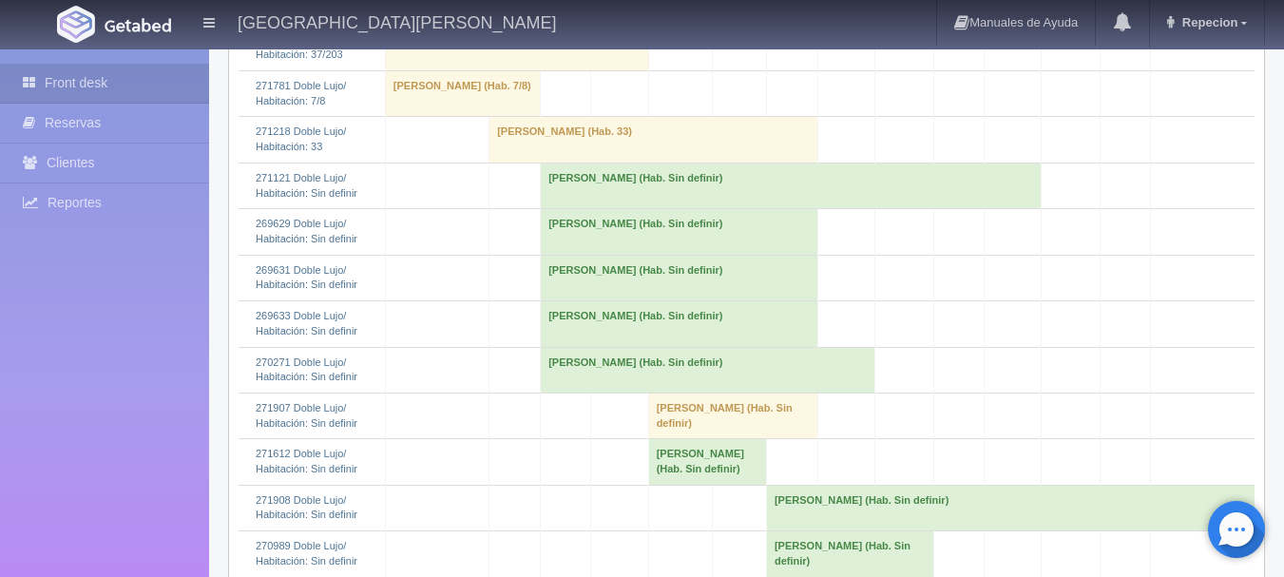
click at [564, 300] on td "[PERSON_NAME] (Hab. Sin definir)" at bounding box center [680, 278] width 278 height 46
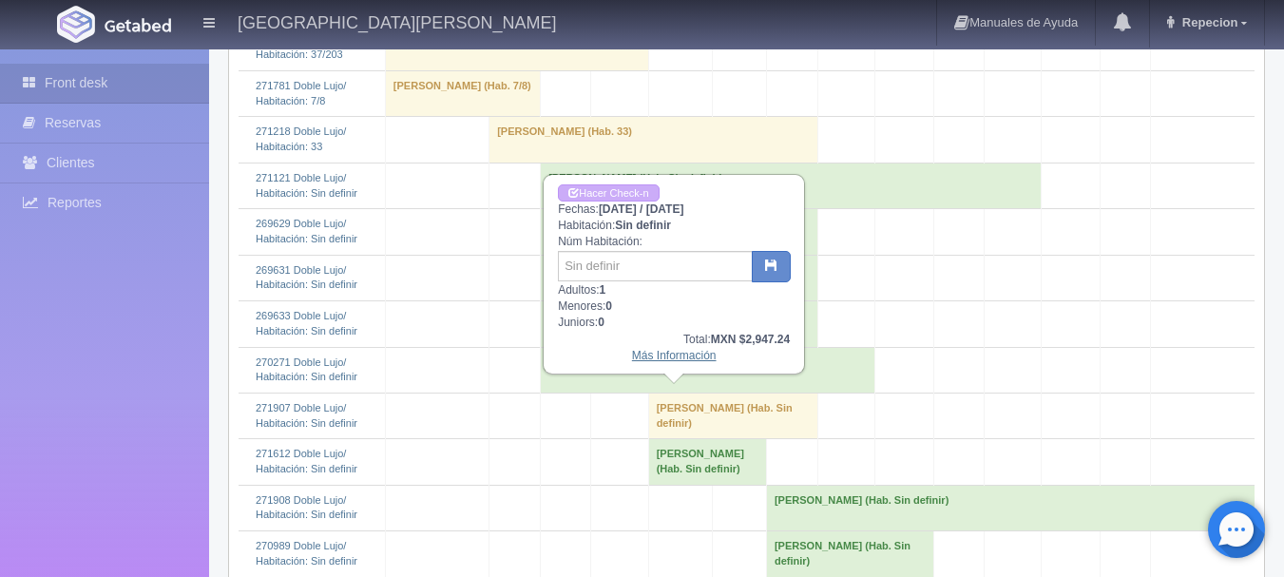
click at [670, 358] on link "Más Información" at bounding box center [674, 355] width 85 height 13
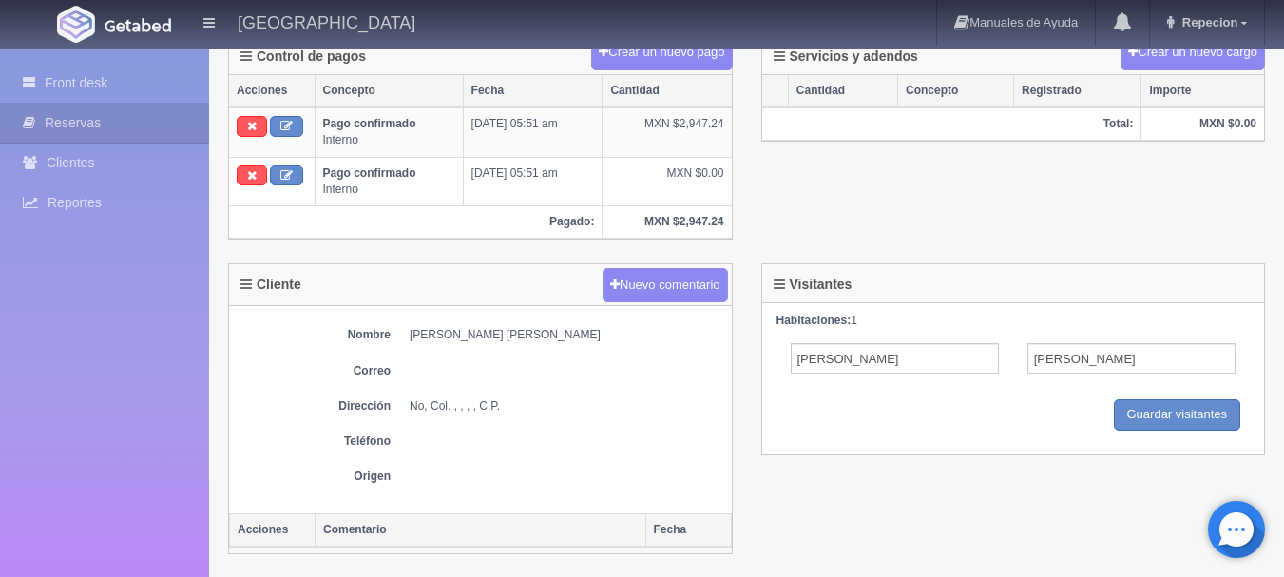
scroll to position [475, 0]
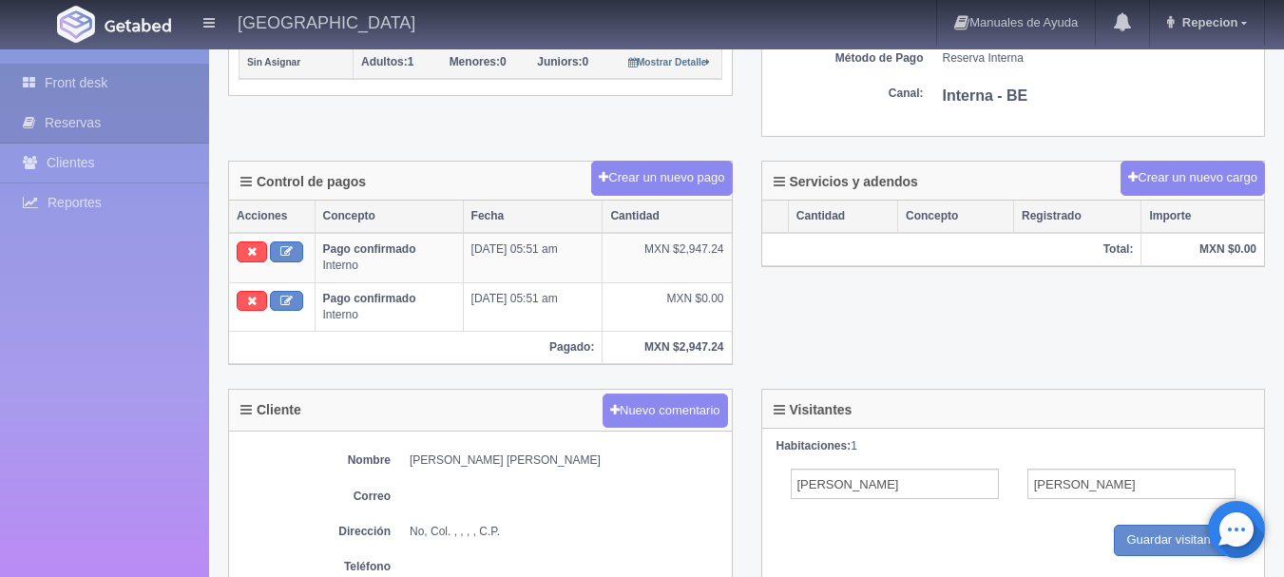
click at [126, 87] on link "Front desk" at bounding box center [104, 83] width 209 height 39
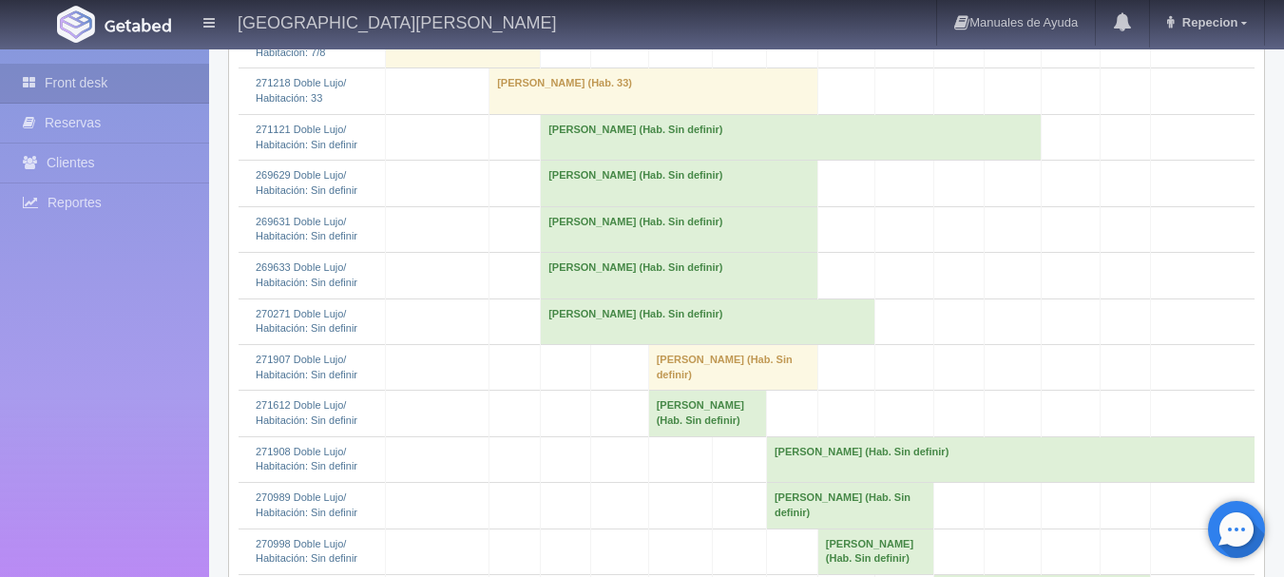
scroll to position [856, 0]
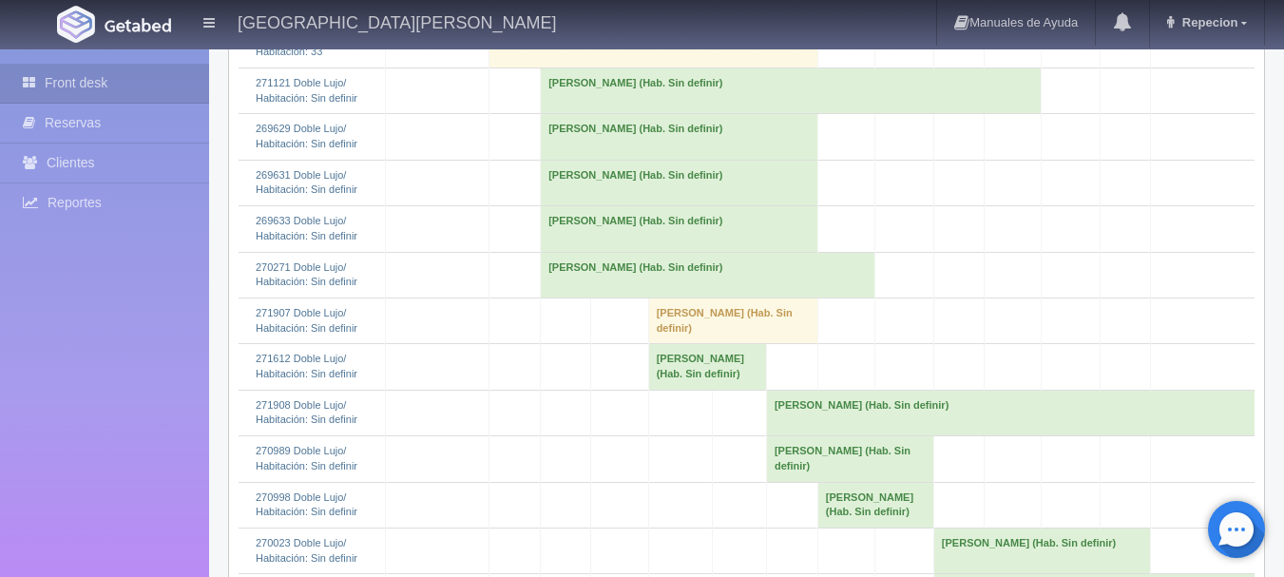
click at [567, 160] on td "[PERSON_NAME] (Hab. Sin definir)" at bounding box center [680, 137] width 278 height 46
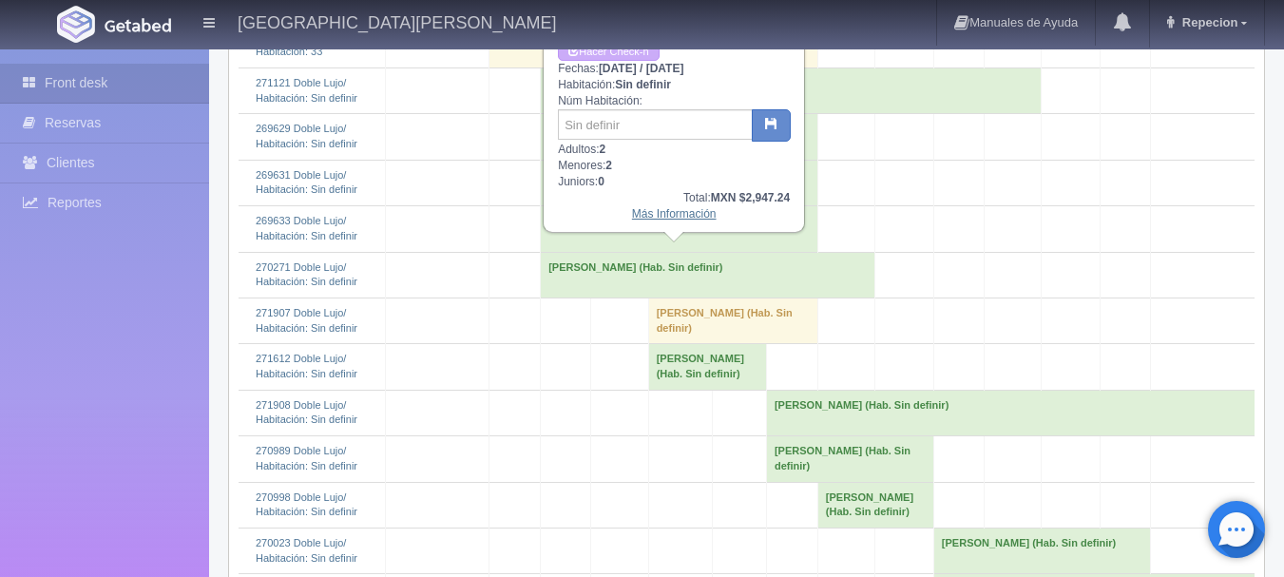
click at [663, 215] on link "Más Información" at bounding box center [674, 213] width 85 height 13
